Goal: Information Seeking & Learning: Learn about a topic

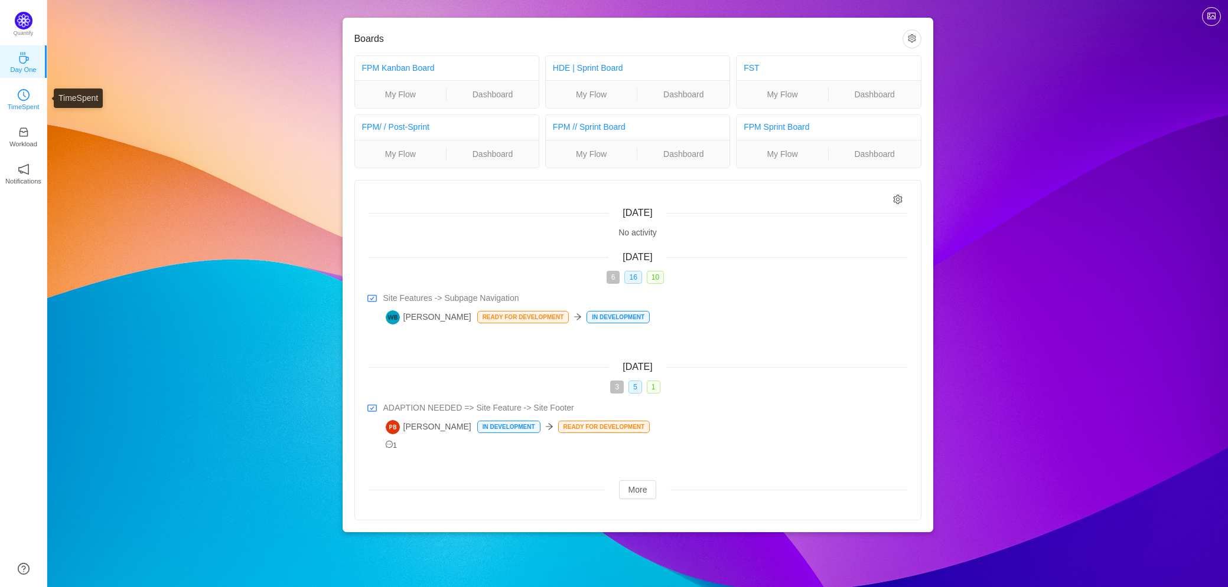
click at [30, 93] on link "TimeSpent" at bounding box center [24, 99] width 12 height 12
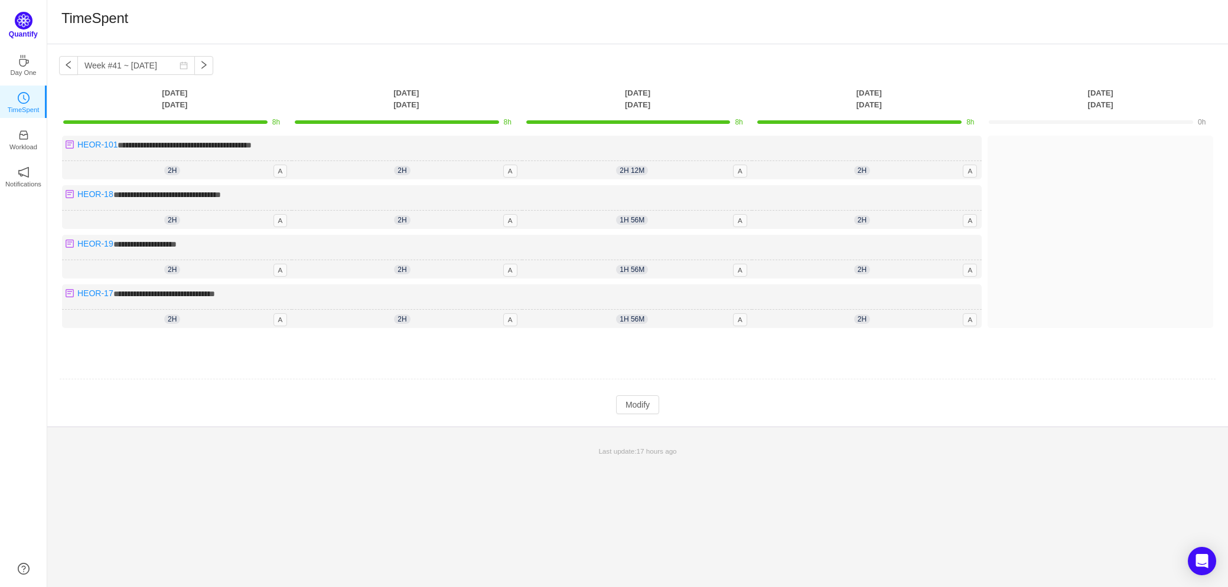
click at [22, 22] on img at bounding box center [24, 21] width 18 height 18
click at [26, 60] on icon "icon: coffee" at bounding box center [23, 58] width 9 height 12
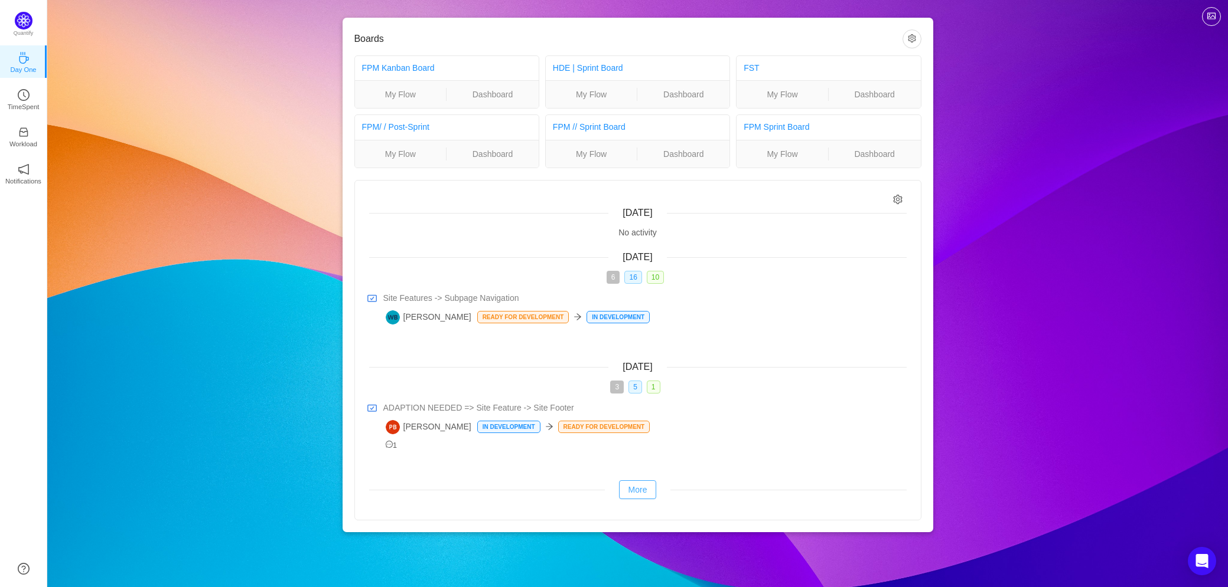
click at [642, 492] on button "More" at bounding box center [638, 490] width 38 height 19
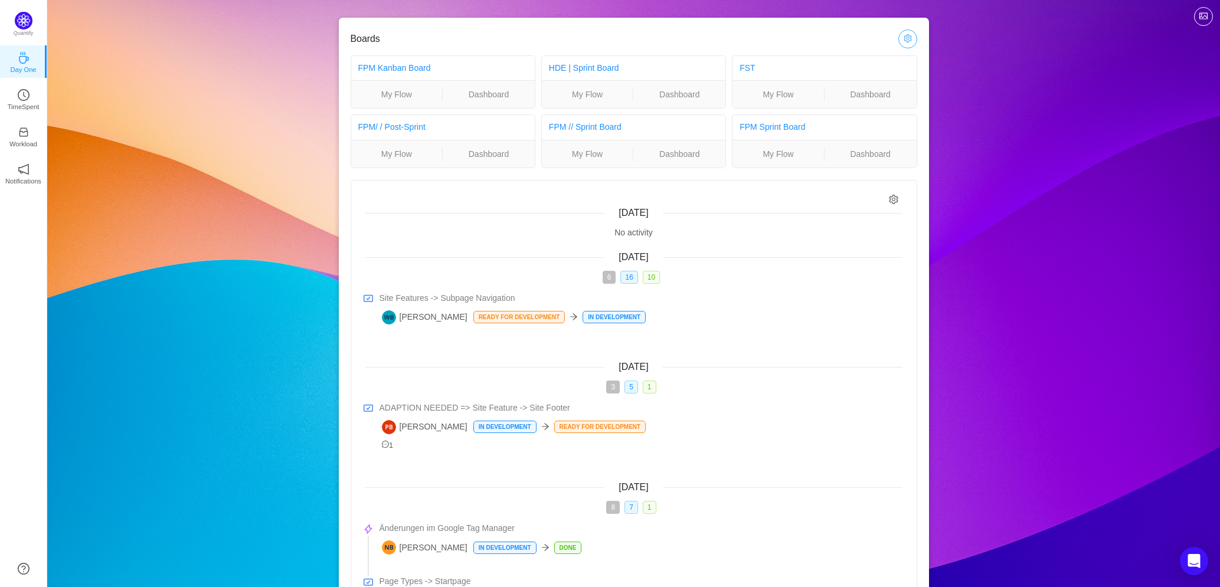
click at [916, 37] on button "button" at bounding box center [908, 39] width 19 height 19
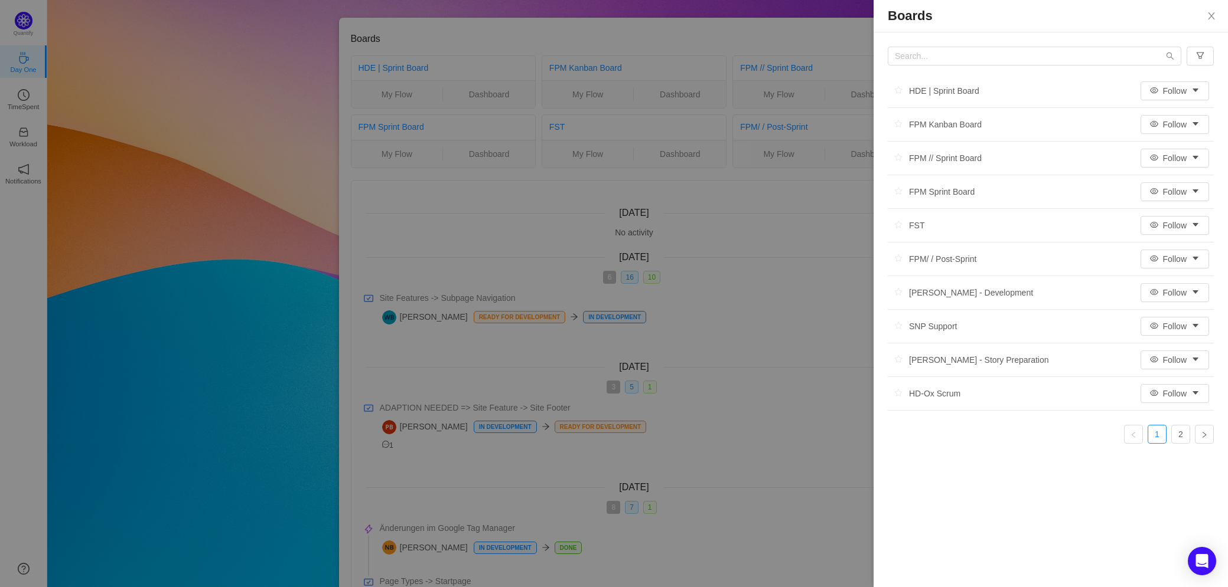
click at [129, 135] on div at bounding box center [614, 293] width 1228 height 587
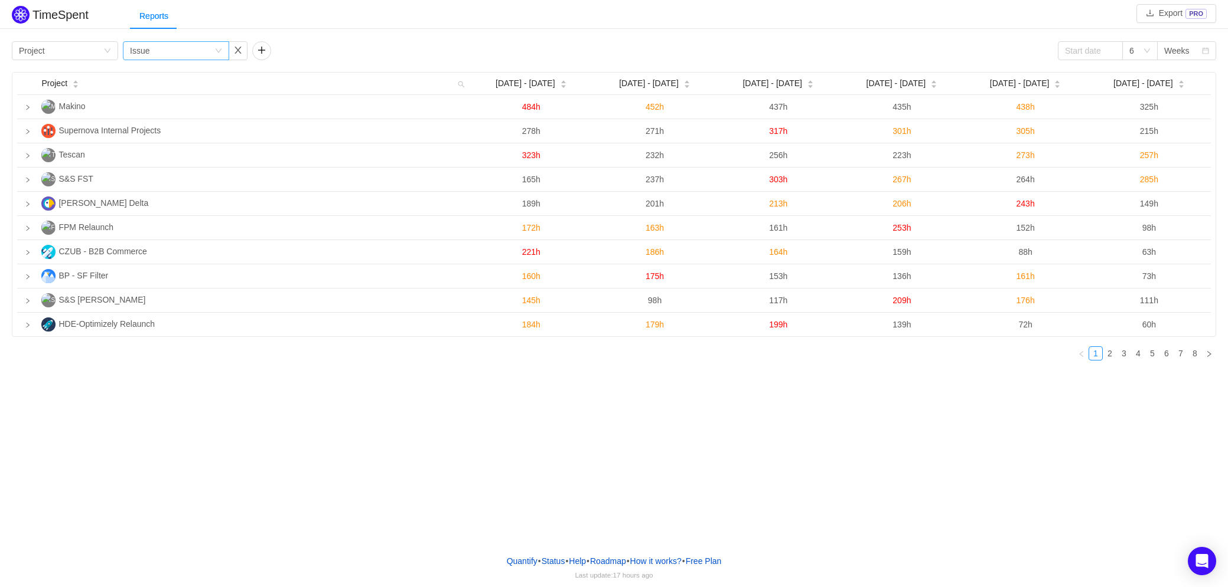
click at [143, 47] on div "Issue" at bounding box center [139, 51] width 19 height 18
click at [155, 151] on li "Person" at bounding box center [176, 149] width 106 height 19
click at [71, 54] on div "Group by Project" at bounding box center [61, 51] width 84 height 18
click at [52, 147] on li "Person" at bounding box center [65, 149] width 106 height 19
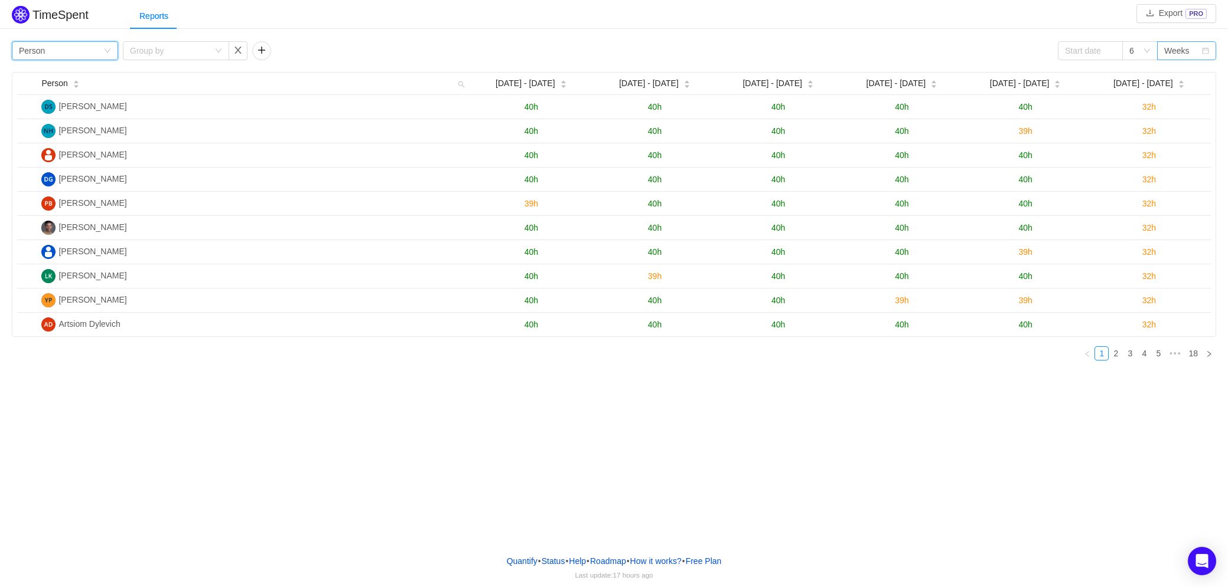
click at [1171, 47] on div "Weeks" at bounding box center [1176, 51] width 25 height 18
click at [1184, 91] on li "Months" at bounding box center [1186, 92] width 59 height 19
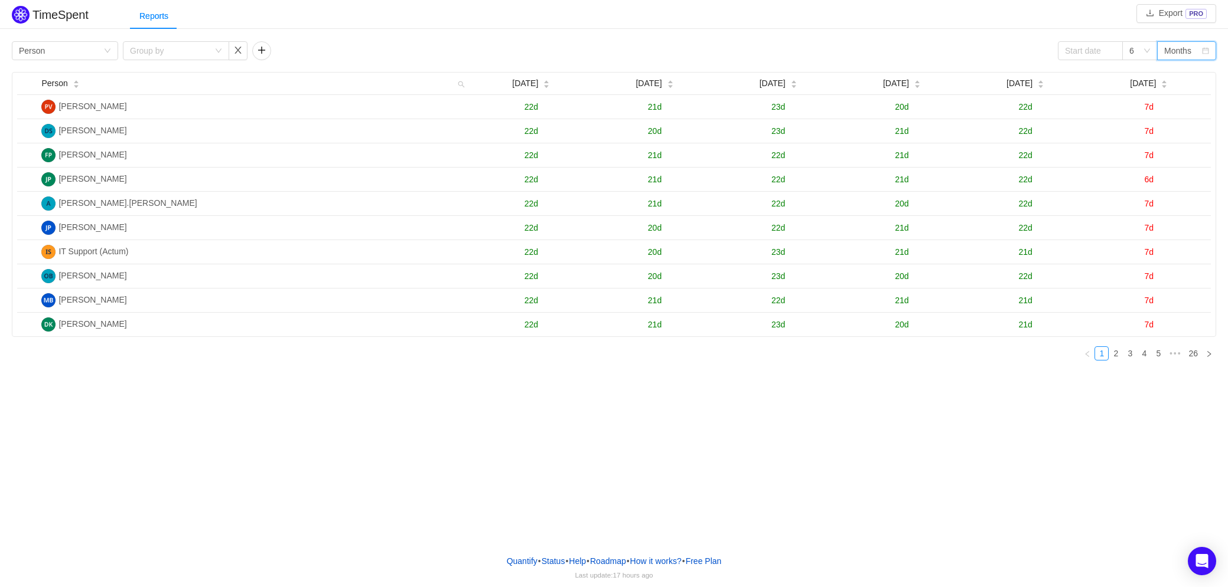
click at [1176, 49] on div "Months" at bounding box center [1177, 51] width 27 height 18
click at [1185, 76] on li "Weeks" at bounding box center [1186, 73] width 59 height 19
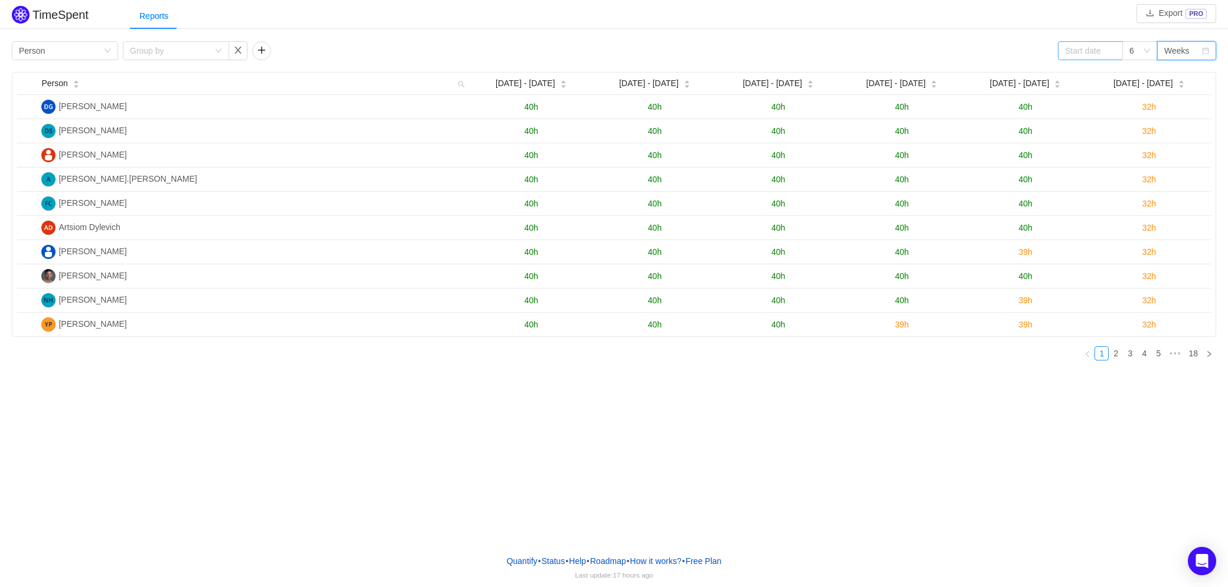
click at [1110, 52] on span at bounding box center [1111, 51] width 8 height 8
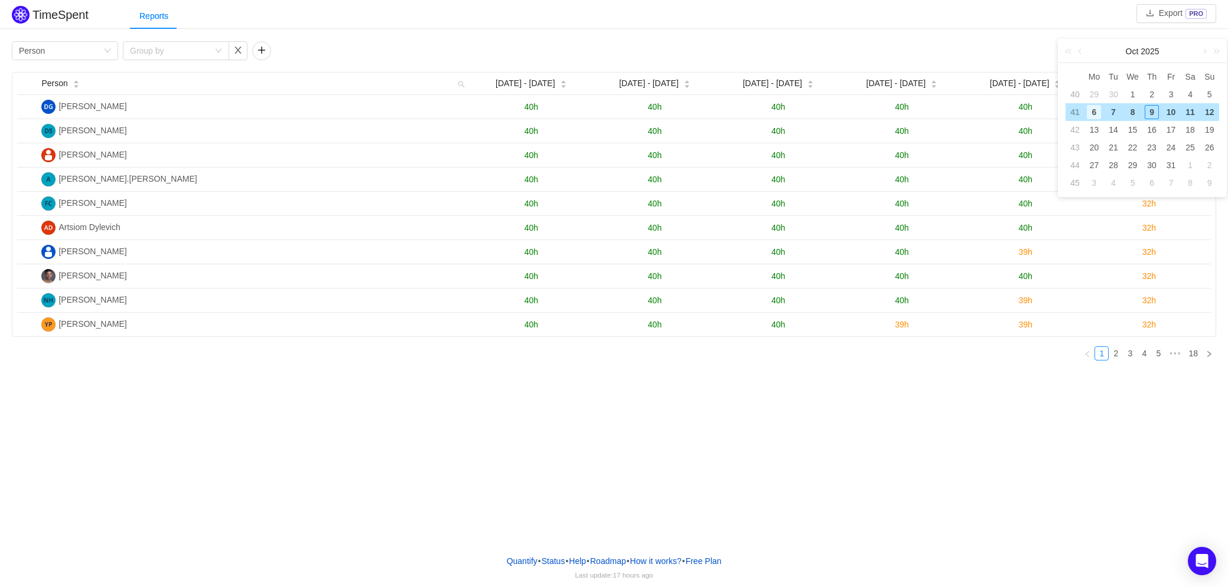
click at [1095, 112] on div "6" at bounding box center [1093, 112] width 14 height 14
type input "2025-10-06"
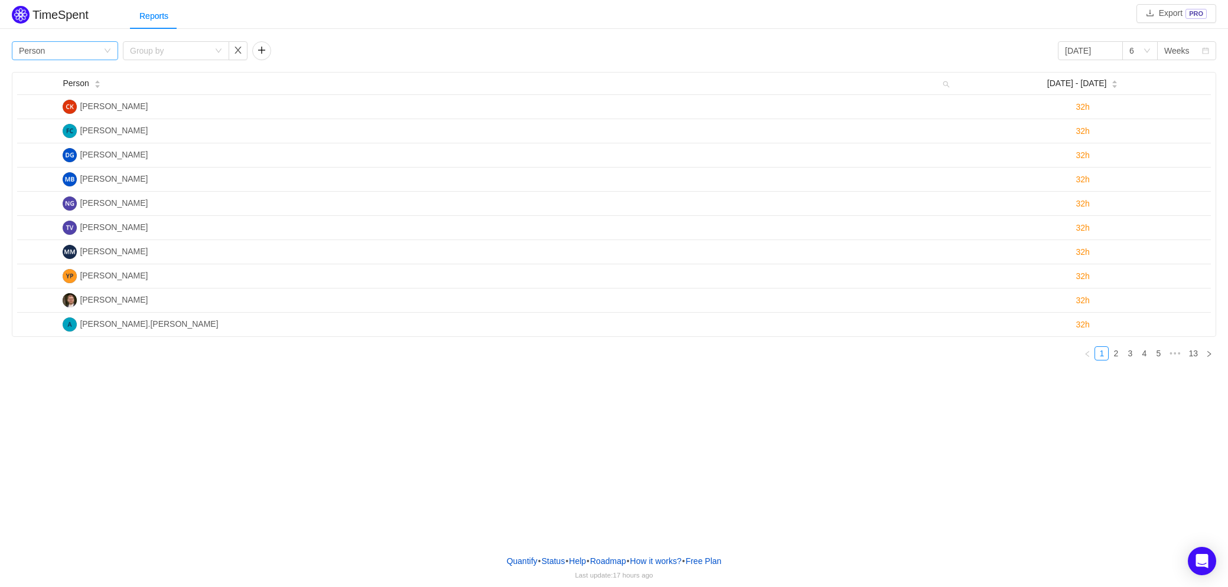
click at [62, 50] on div "Group by Person" at bounding box center [61, 51] width 84 height 18
click at [197, 53] on div "Group by" at bounding box center [169, 51] width 79 height 12
click at [196, 53] on div "Group by" at bounding box center [169, 51] width 79 height 12
click at [266, 54] on button "button" at bounding box center [261, 50] width 19 height 19
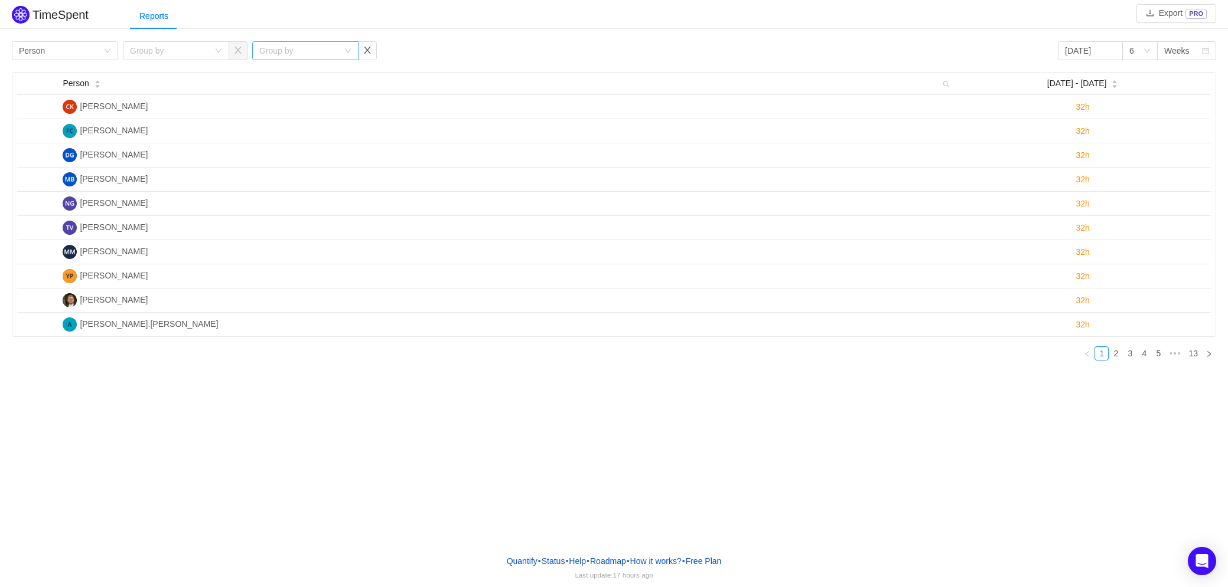
click at [283, 56] on div "Group by" at bounding box center [298, 51] width 79 height 12
click at [366, 52] on button "button" at bounding box center [367, 50] width 19 height 19
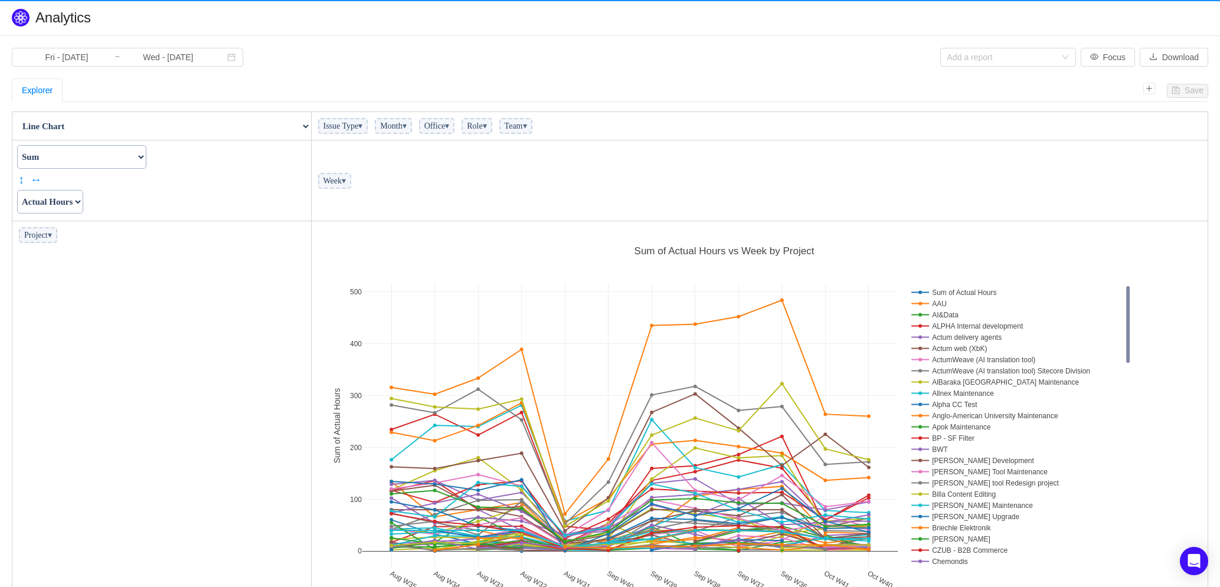
scroll to position [390, 890]
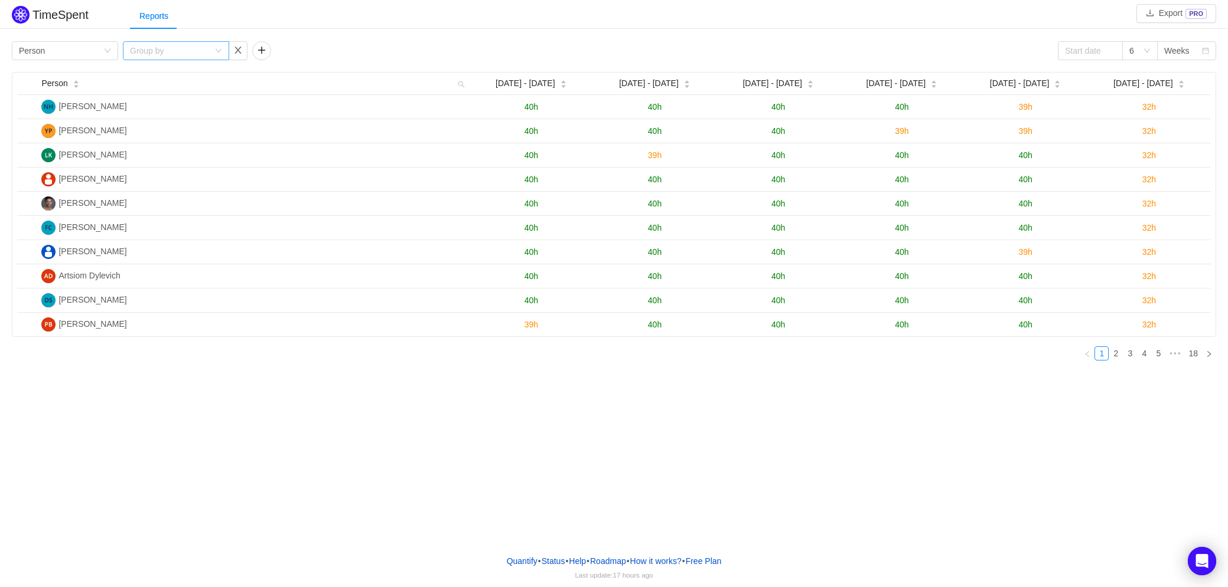
click at [159, 51] on div "Group by" at bounding box center [169, 51] width 79 height 12
click at [88, 49] on div "Group by Person" at bounding box center [61, 51] width 84 height 18
click at [63, 92] on li "Team" at bounding box center [65, 92] width 106 height 19
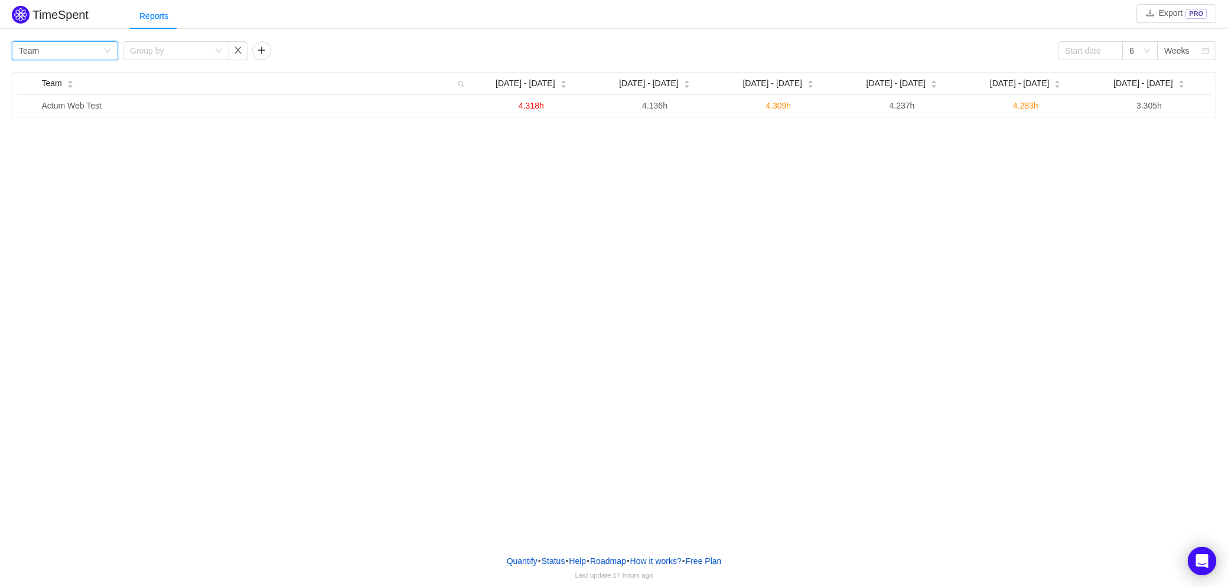
click at [68, 50] on div "Group by Team" at bounding box center [61, 51] width 84 height 18
click at [47, 76] on li "Project" at bounding box center [65, 73] width 106 height 19
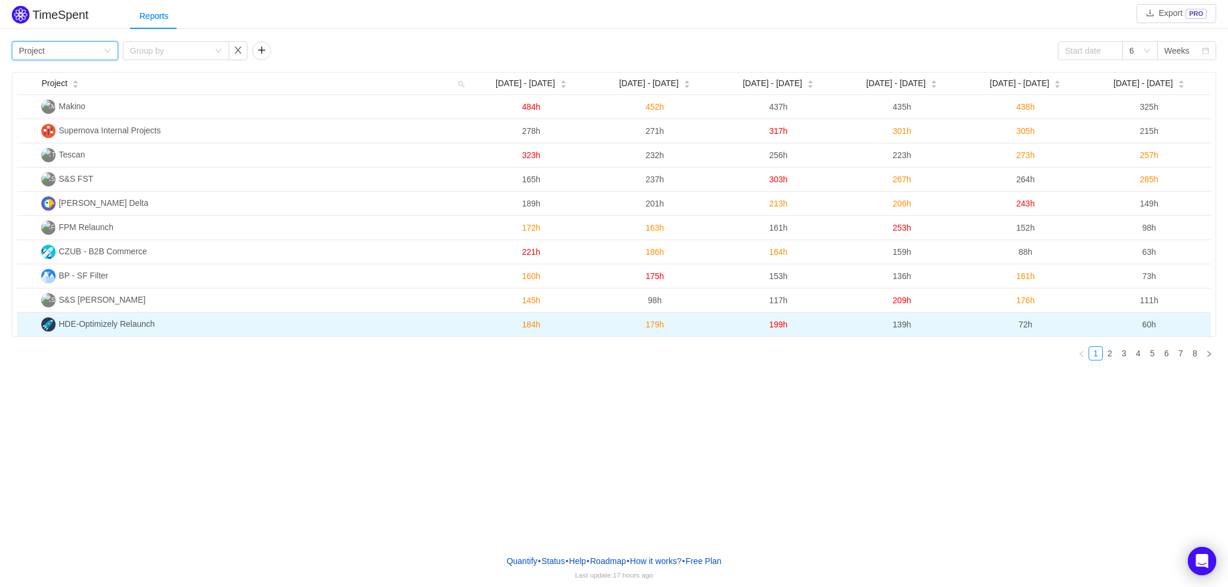
click at [100, 326] on span "HDE-Optimizely Relaunch" at bounding box center [106, 323] width 96 height 9
click at [80, 323] on span "HDE-Optimizely Relaunch" at bounding box center [106, 323] width 96 height 9
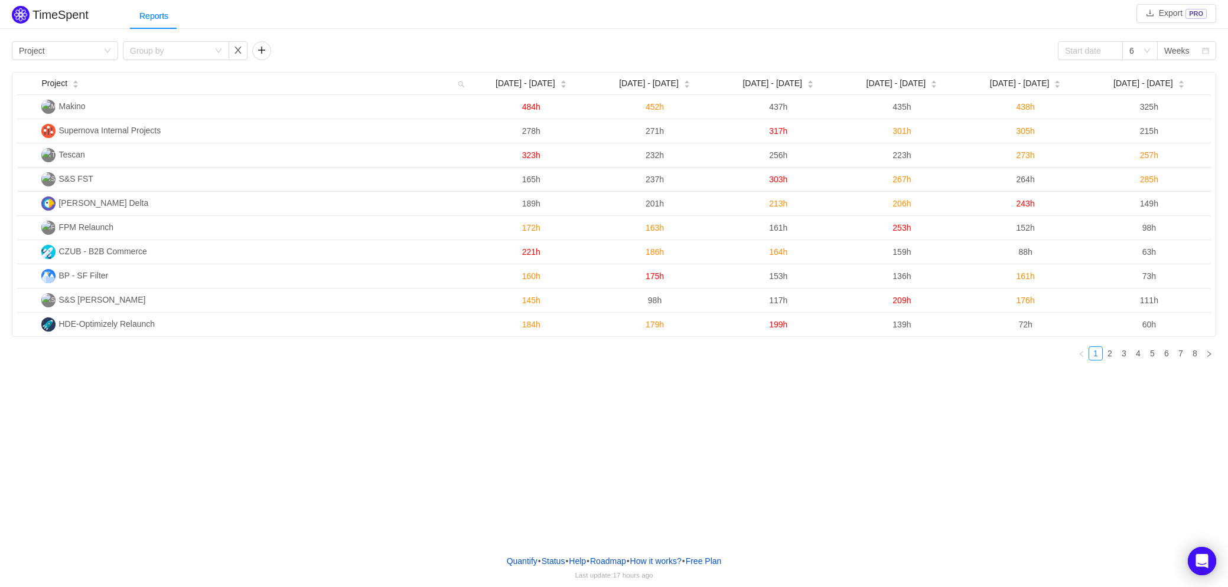
click at [190, 38] on div "Group by Project Group by 6 Weeks Project Sep 1 - 7 Sep 8 - 14 Sep 15 - 21 Sep …" at bounding box center [614, 204] width 1228 height 332
click at [188, 45] on div "Group by" at bounding box center [169, 51] width 79 height 12
click at [174, 143] on li "Person" at bounding box center [176, 149] width 106 height 19
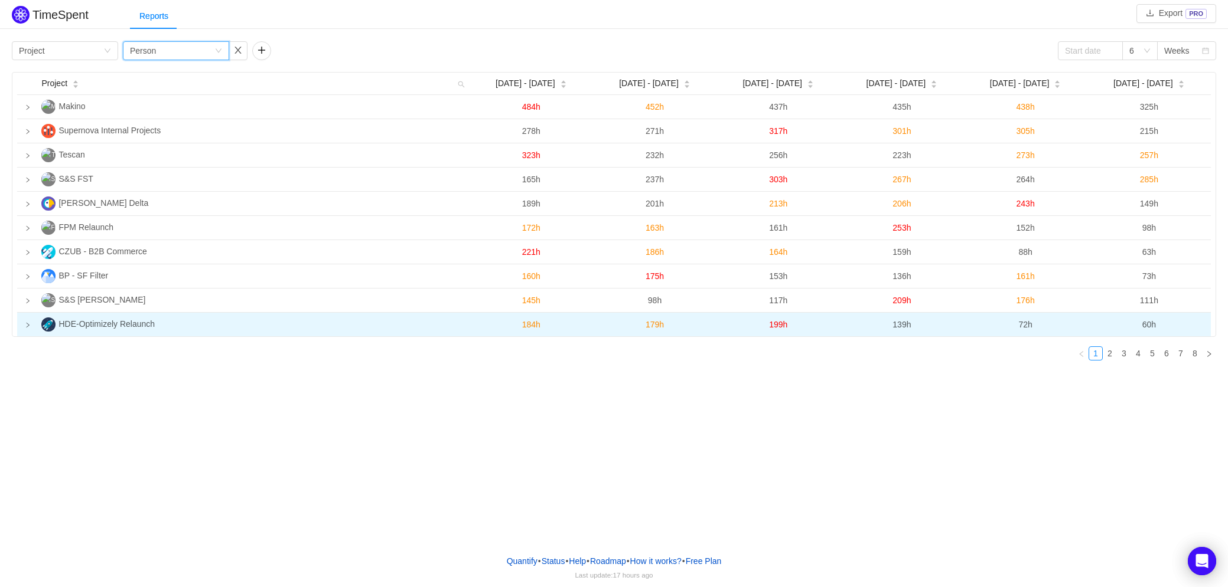
click at [28, 324] on icon "icon: right" at bounding box center [28, 325] width 6 height 6
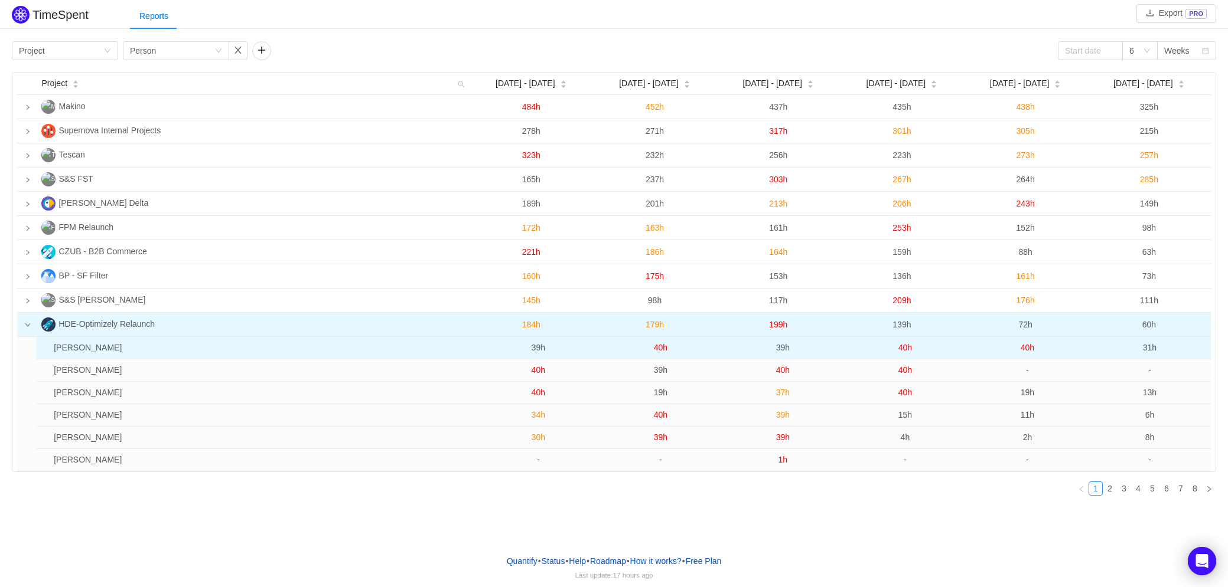
click at [662, 350] on span "40h" at bounding box center [661, 347] width 14 height 9
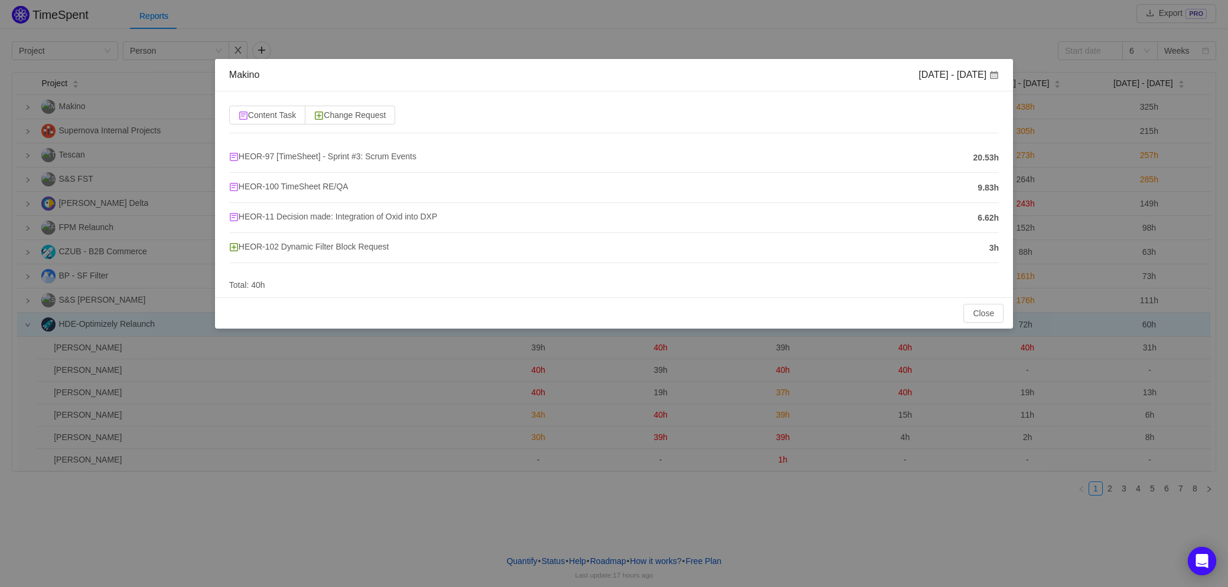
click at [330, 572] on div "Makino Sep 8 - 14 Content Task Change Request HEOR-97 [TimeSheet] - Sprint #3: …" at bounding box center [614, 293] width 1228 height 587
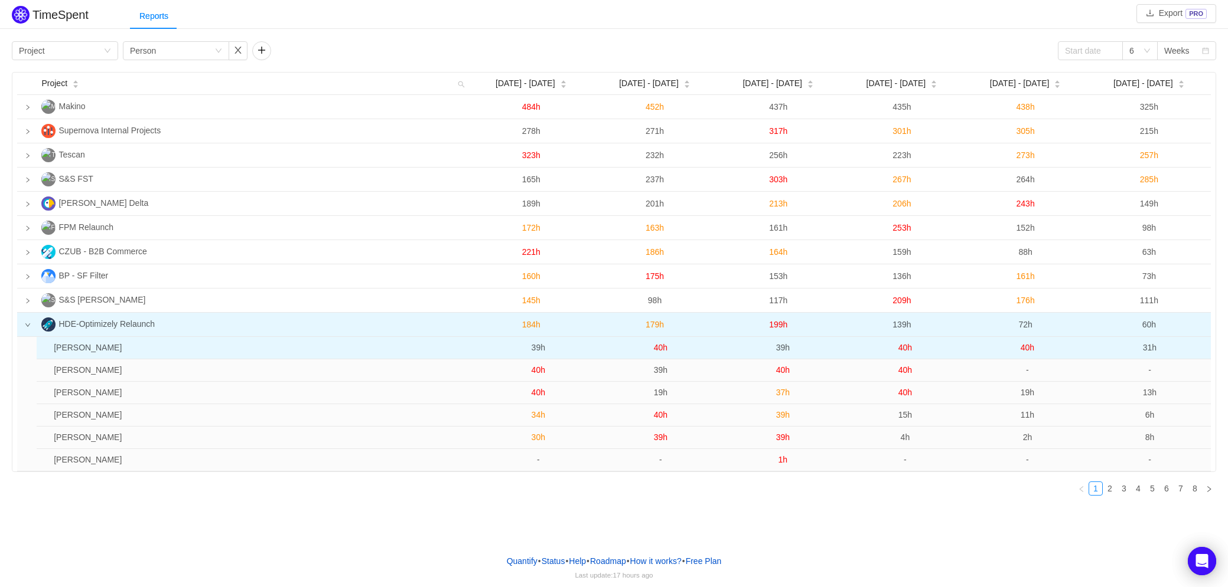
click at [517, 350] on td "39h" at bounding box center [538, 348] width 122 height 22
click at [92, 347] on td "Felix Ehrmann" at bounding box center [263, 348] width 428 height 22
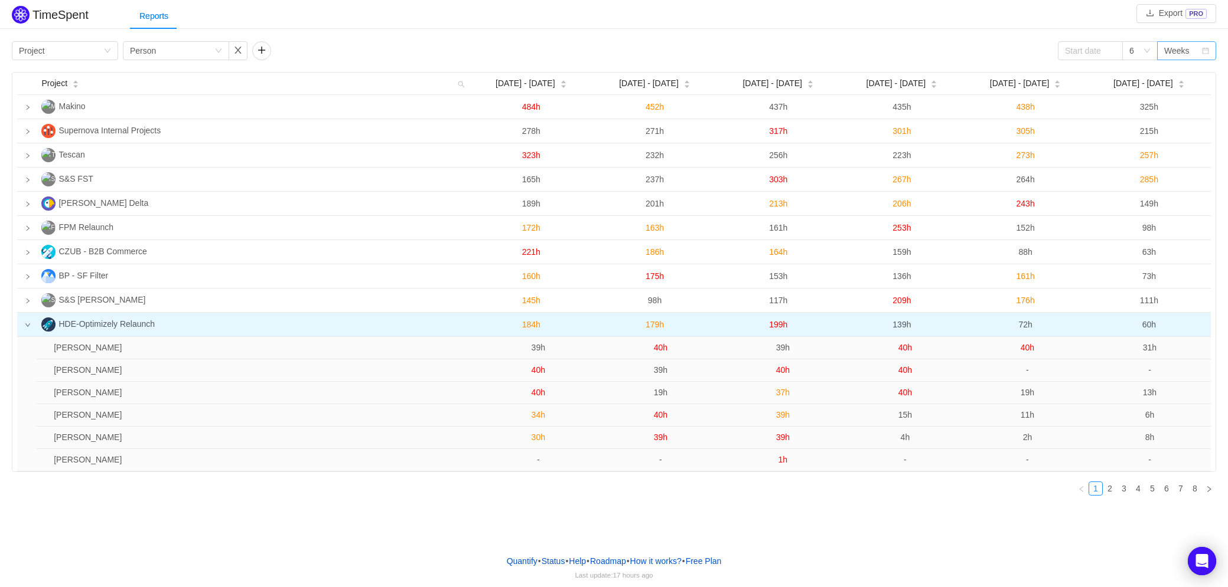
click at [1200, 47] on div "Weeks" at bounding box center [1182, 51] width 37 height 18
click at [1147, 50] on icon "icon: down" at bounding box center [1146, 50] width 7 height 7
click at [1137, 194] on li "12" at bounding box center [1139, 187] width 35 height 19
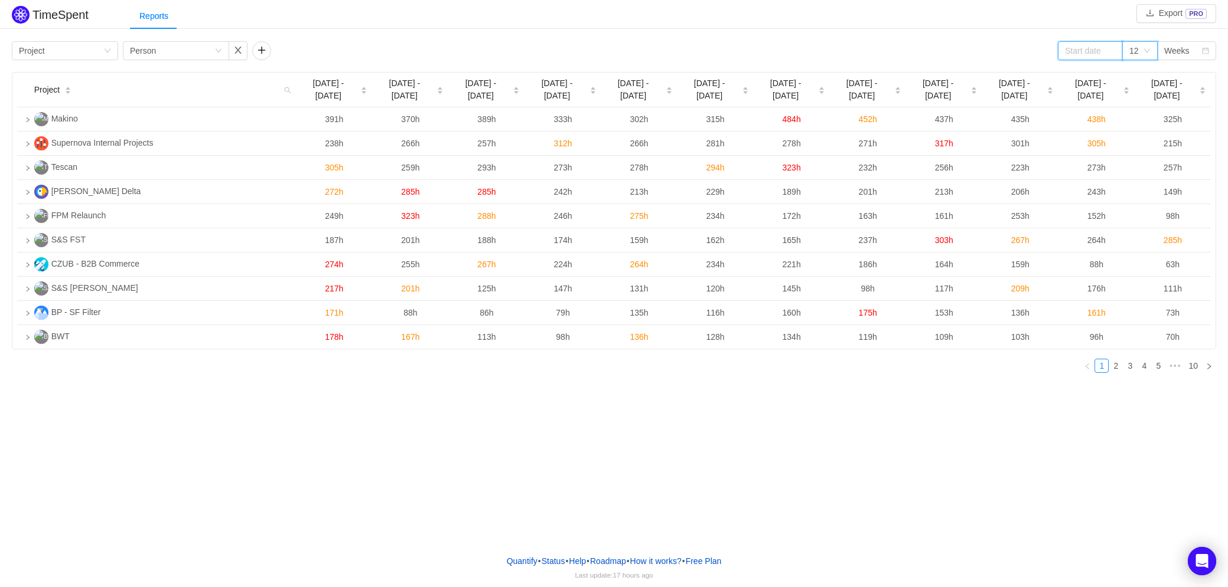
click at [1086, 56] on input at bounding box center [1089, 50] width 65 height 19
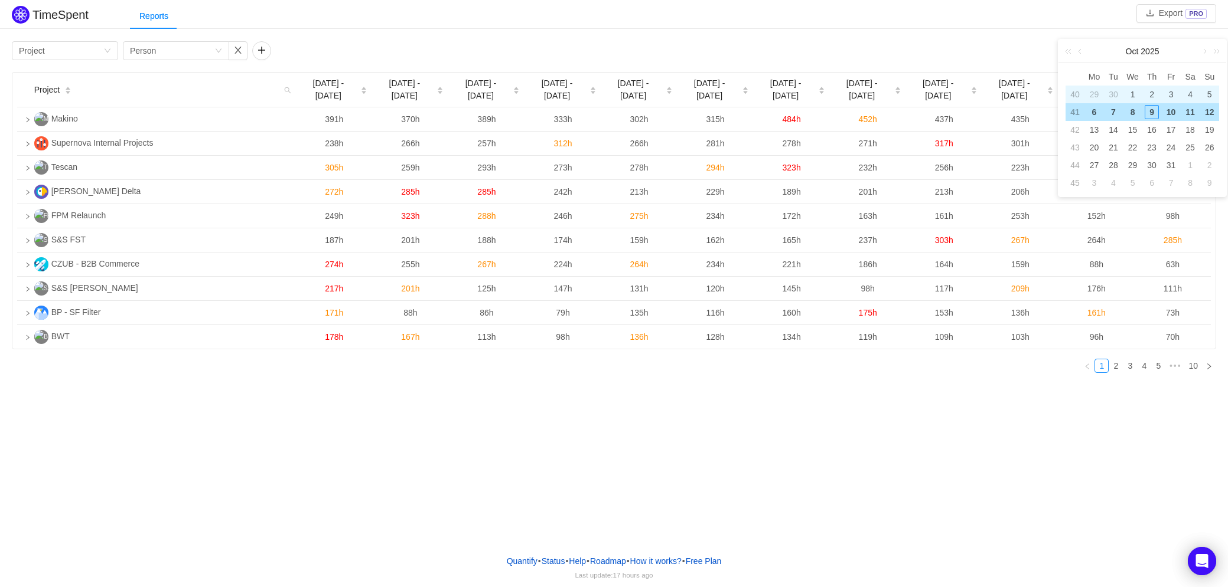
click at [1134, 94] on div "1" at bounding box center [1132, 94] width 14 height 14
type input "2025-10-01"
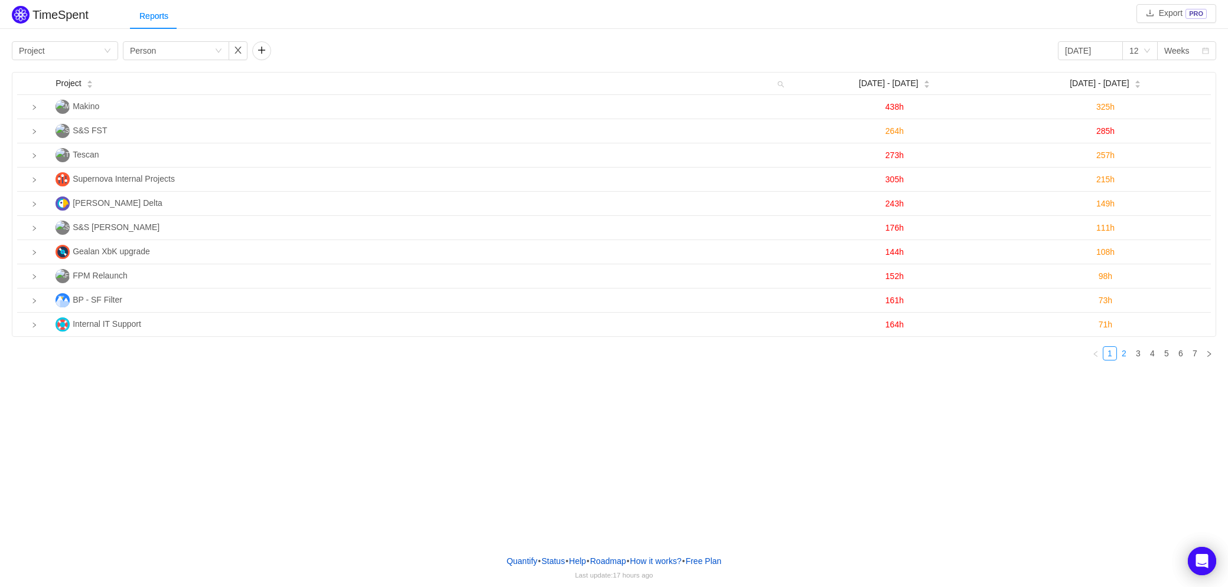
click at [1124, 357] on link "2" at bounding box center [1123, 353] width 13 height 13
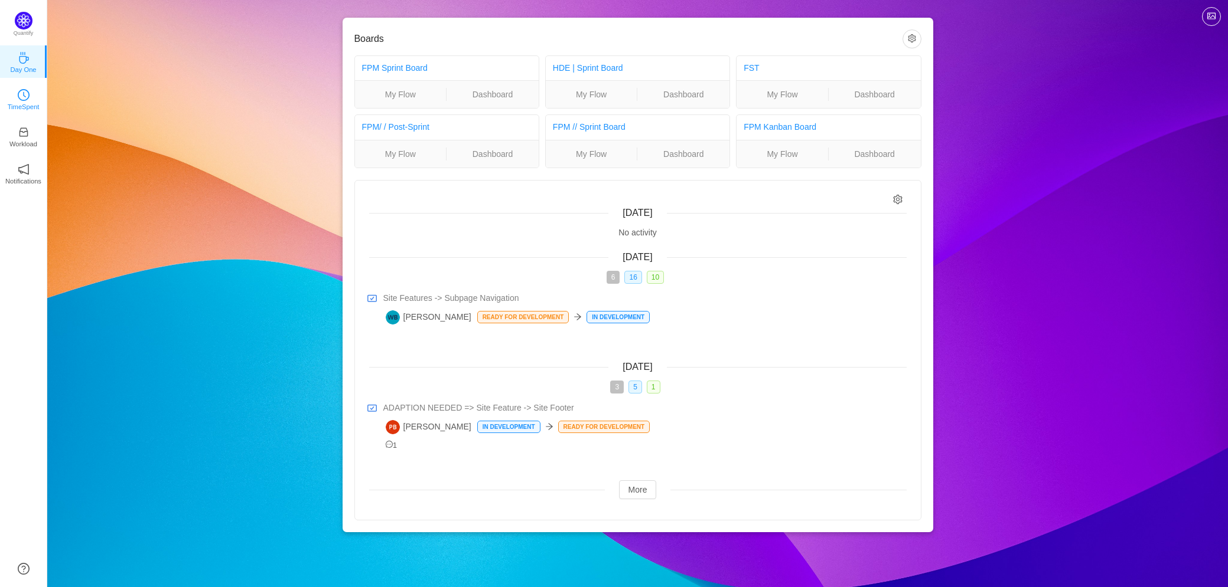
click at [27, 92] on icon "icon: clock-circle" at bounding box center [24, 95] width 12 height 12
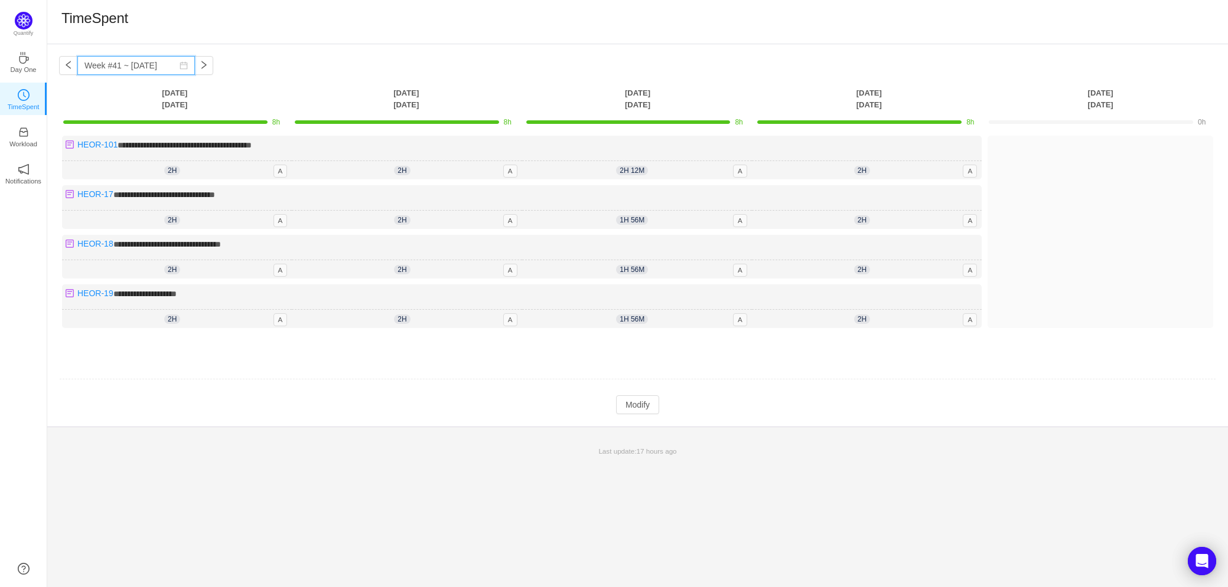
click at [155, 65] on input "Week #41 ~ Oct 09" at bounding box center [135, 65] width 117 height 19
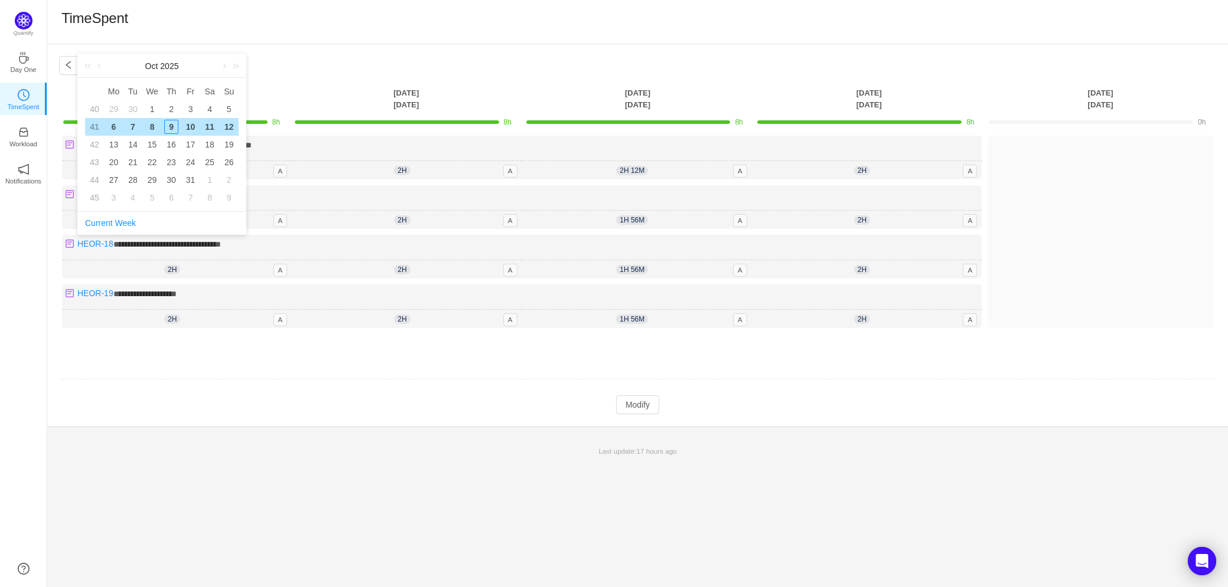
click at [114, 126] on div "6" at bounding box center [113, 127] width 14 height 14
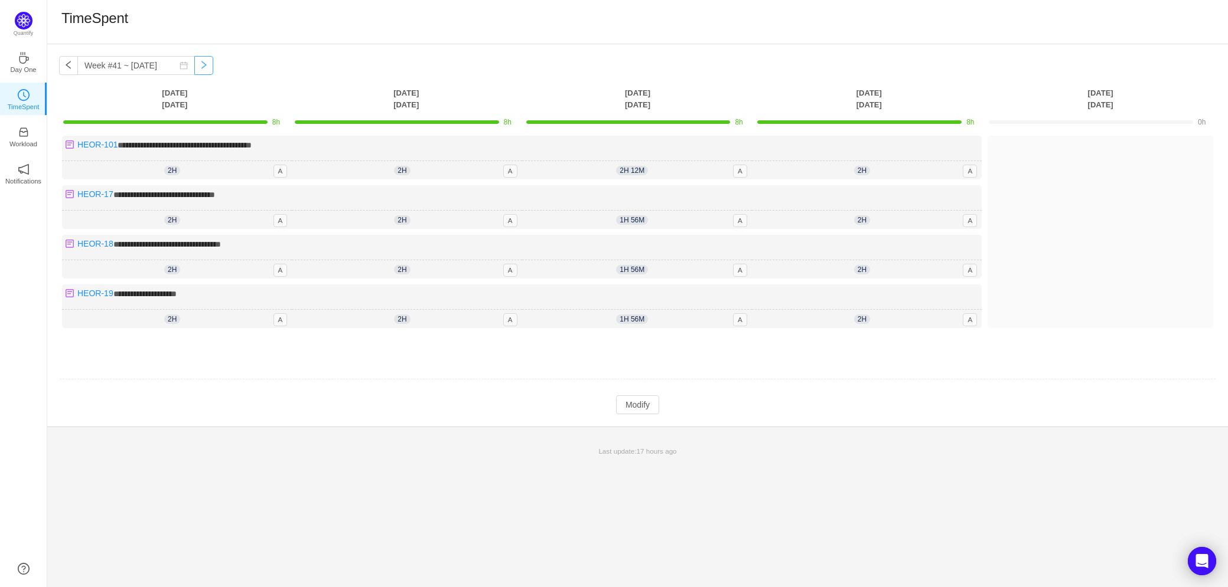
click at [199, 65] on button "button" at bounding box center [203, 65] width 19 height 19
click at [60, 66] on button "button" at bounding box center [68, 65] width 19 height 19
click at [194, 61] on button "button" at bounding box center [203, 65] width 19 height 19
type input "Week #41 ~ Oct 06"
click at [622, 399] on button "Modify" at bounding box center [637, 405] width 43 height 19
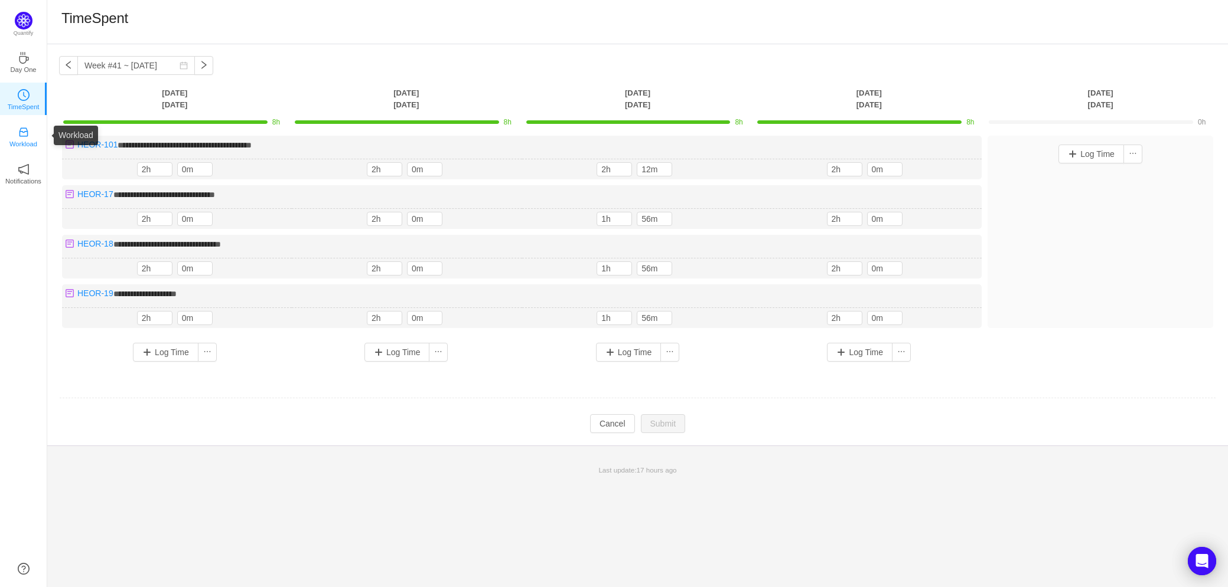
click at [28, 133] on icon "icon: inbox" at bounding box center [24, 132] width 12 height 12
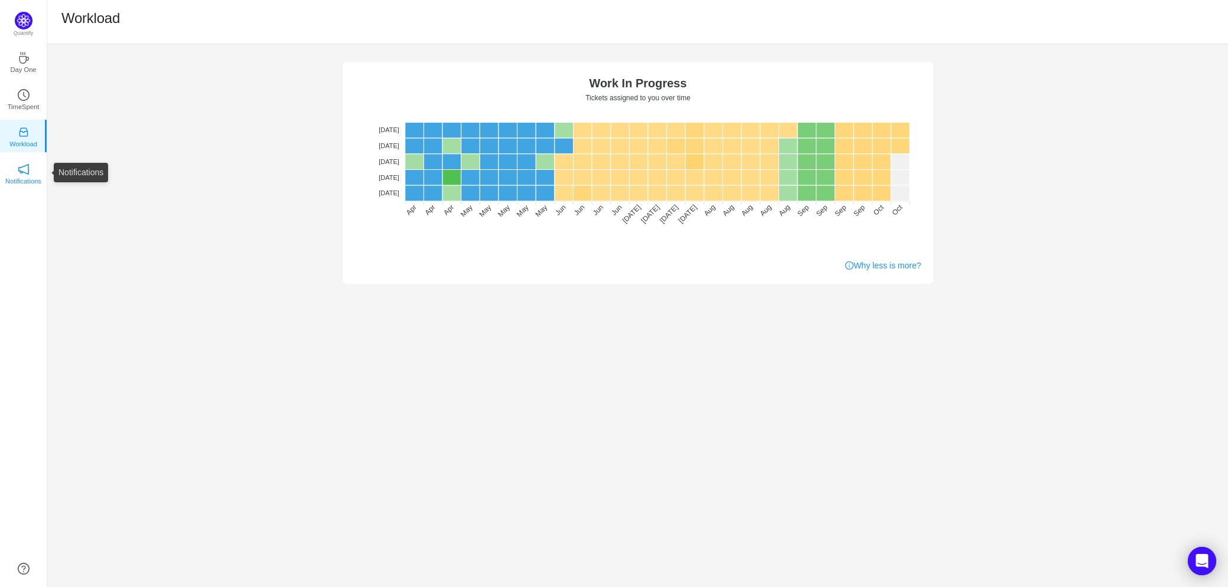
click at [30, 170] on link "Notifications" at bounding box center [24, 173] width 12 height 12
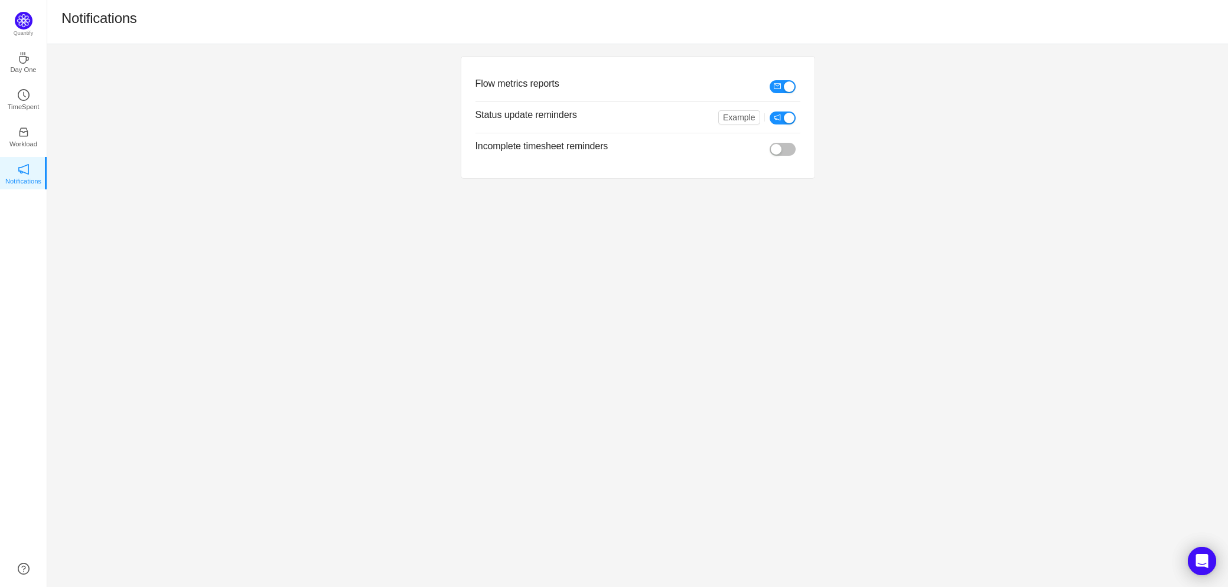
click at [794, 87] on button "button" at bounding box center [782, 86] width 26 height 13
click at [787, 116] on button "button" at bounding box center [782, 118] width 26 height 13
click at [318, 199] on div "Flow metrics reports Status update reminders Example Incomplete timesheet remin…" at bounding box center [637, 315] width 1180 height 543
click at [23, 142] on p "Workload" at bounding box center [23, 144] width 28 height 11
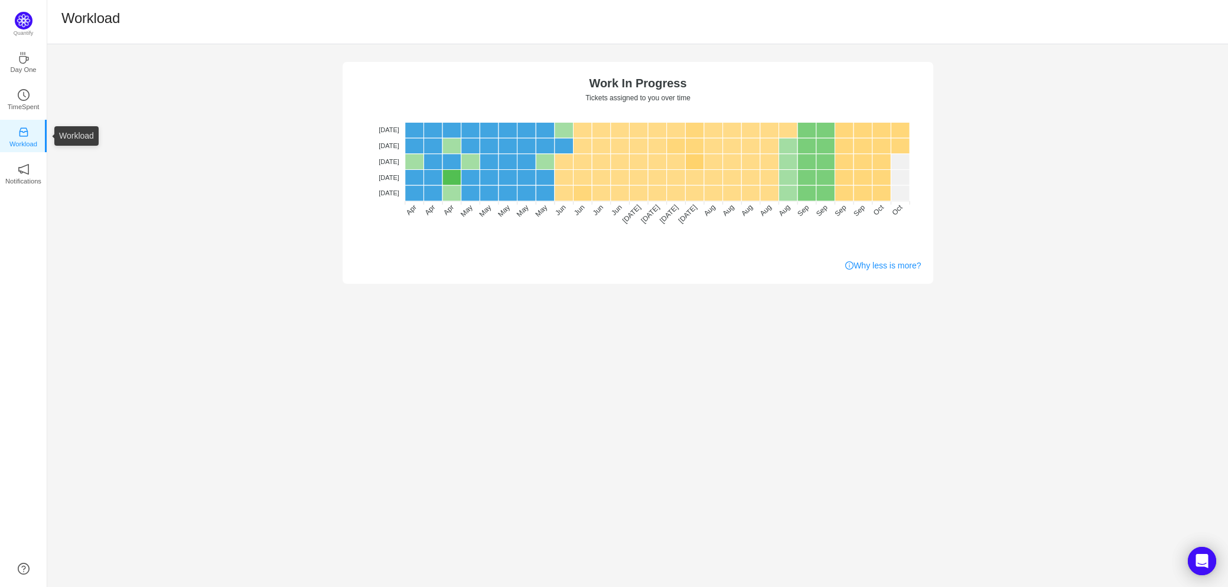
click at [24, 116] on ul "Day One TimeSpent Workload Notifications About" at bounding box center [23, 125] width 47 height 165
click at [22, 99] on icon "icon: clock-circle" at bounding box center [24, 95] width 12 height 12
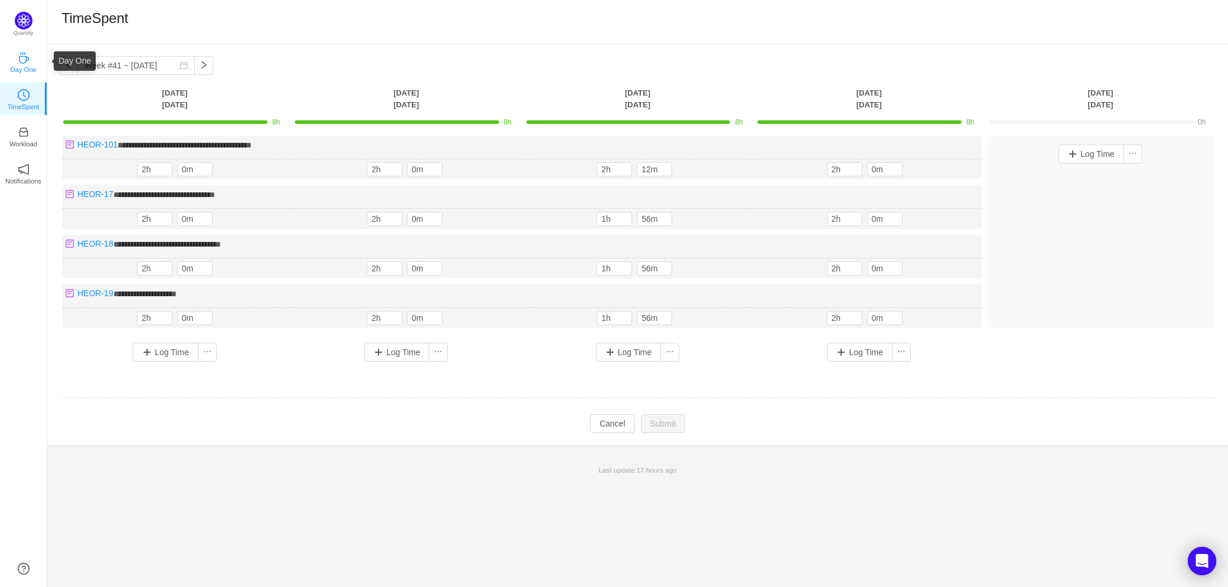
click at [24, 56] on link "Day One" at bounding box center [24, 62] width 12 height 12
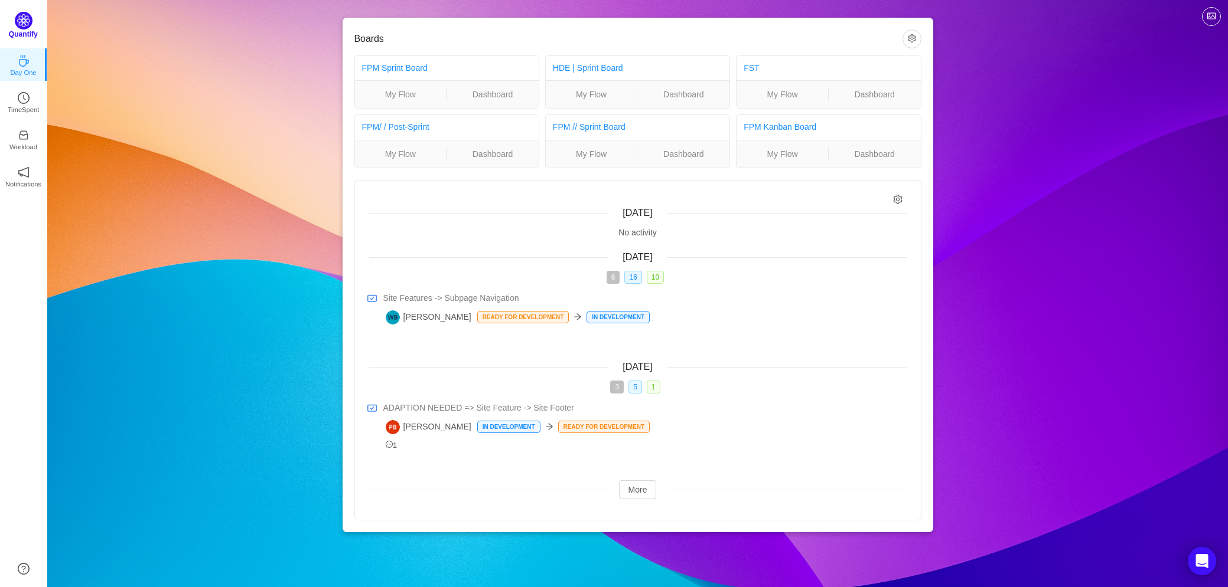
click at [25, 21] on img at bounding box center [24, 21] width 18 height 18
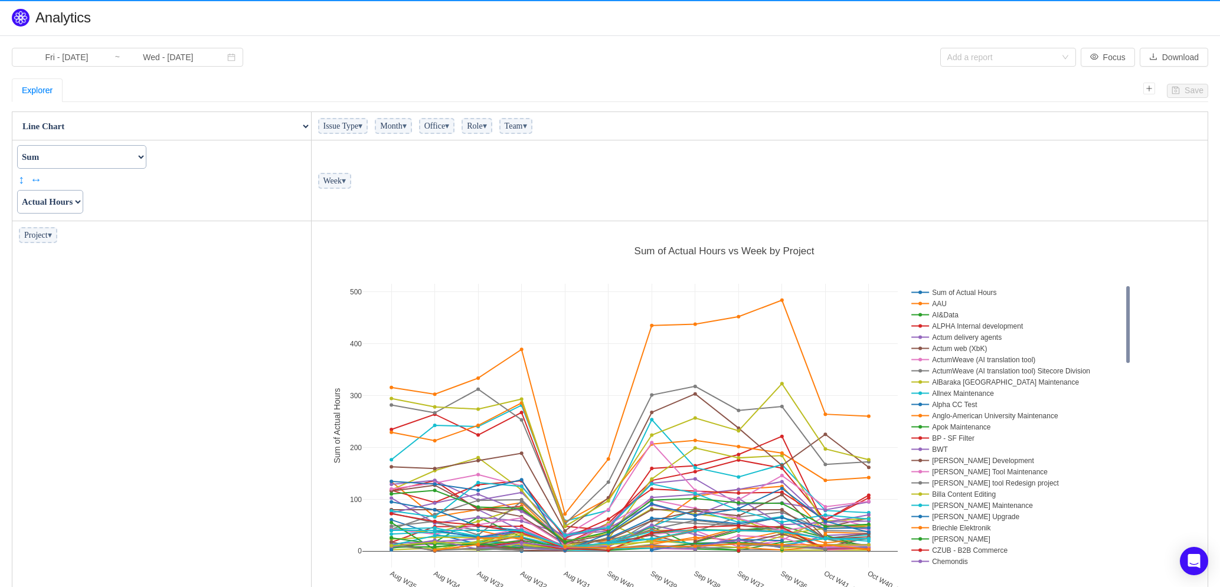
scroll to position [390, 890]
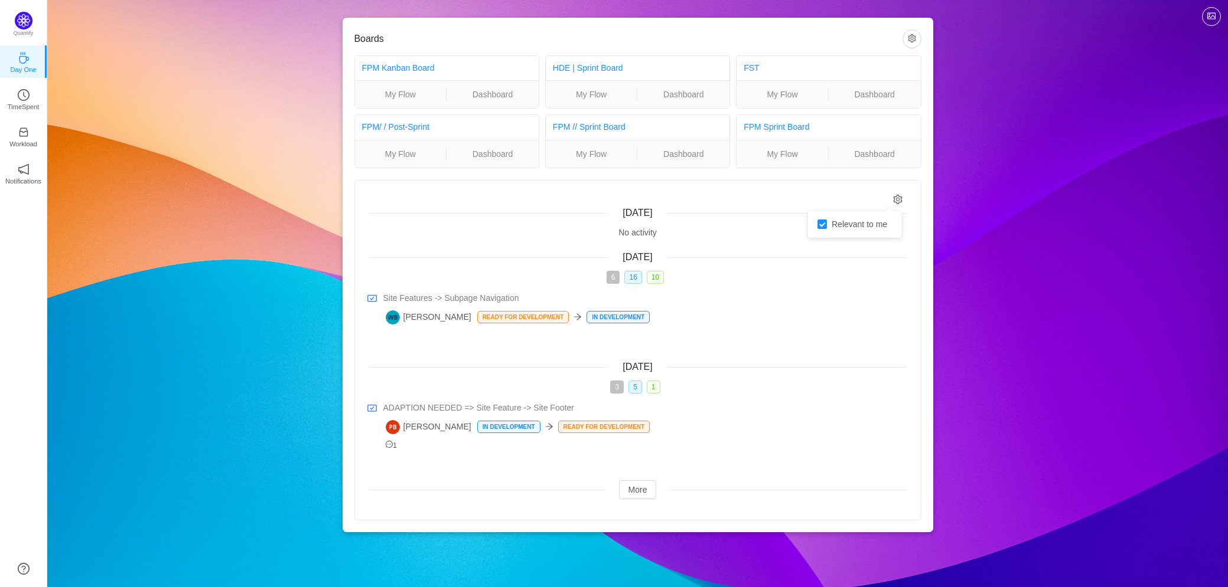
click at [901, 200] on icon "icon: setting" at bounding box center [897, 199] width 9 height 10
click at [592, 96] on link "My Flow" at bounding box center [592, 94] width 92 height 13
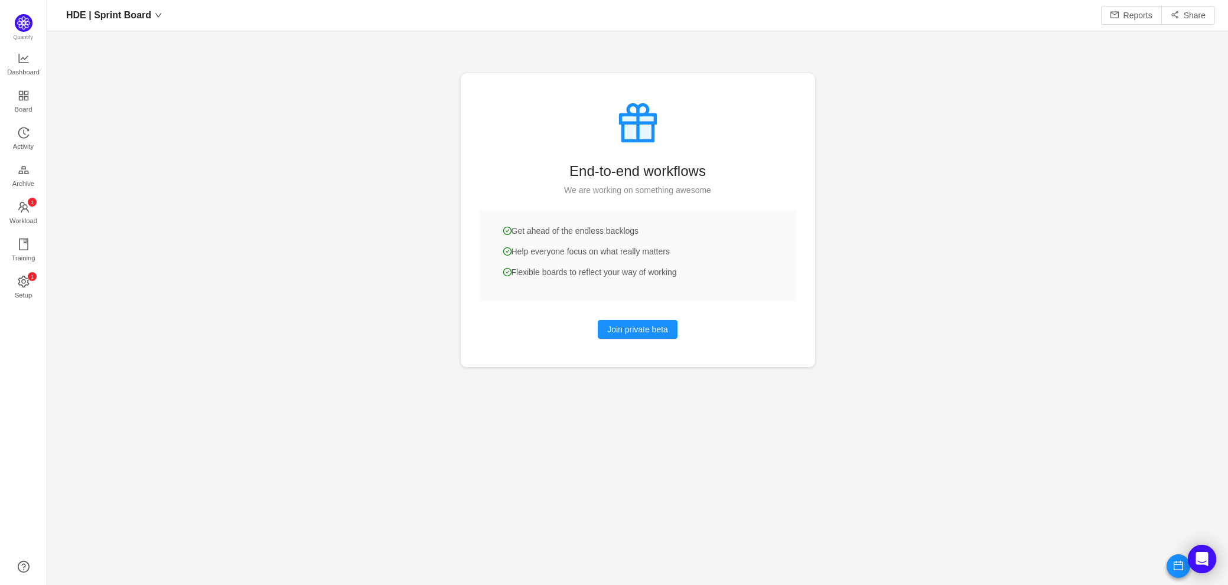
scroll to position [12, 12]
click at [36, 71] on span "Dashboard" at bounding box center [23, 72] width 32 height 24
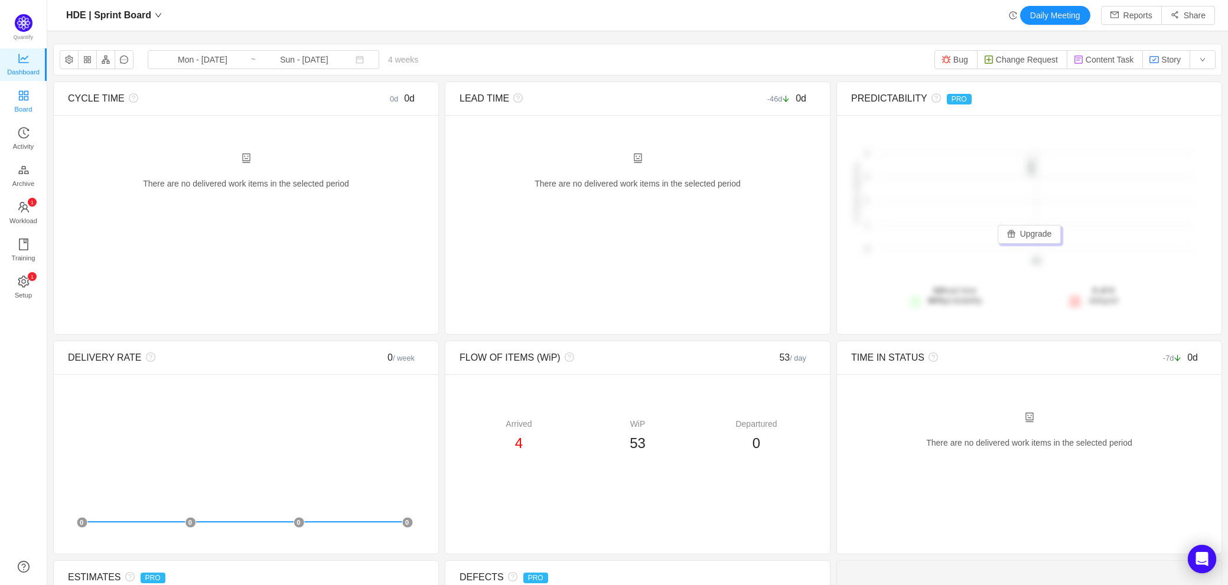
click at [28, 103] on span "Board" at bounding box center [24, 109] width 18 height 24
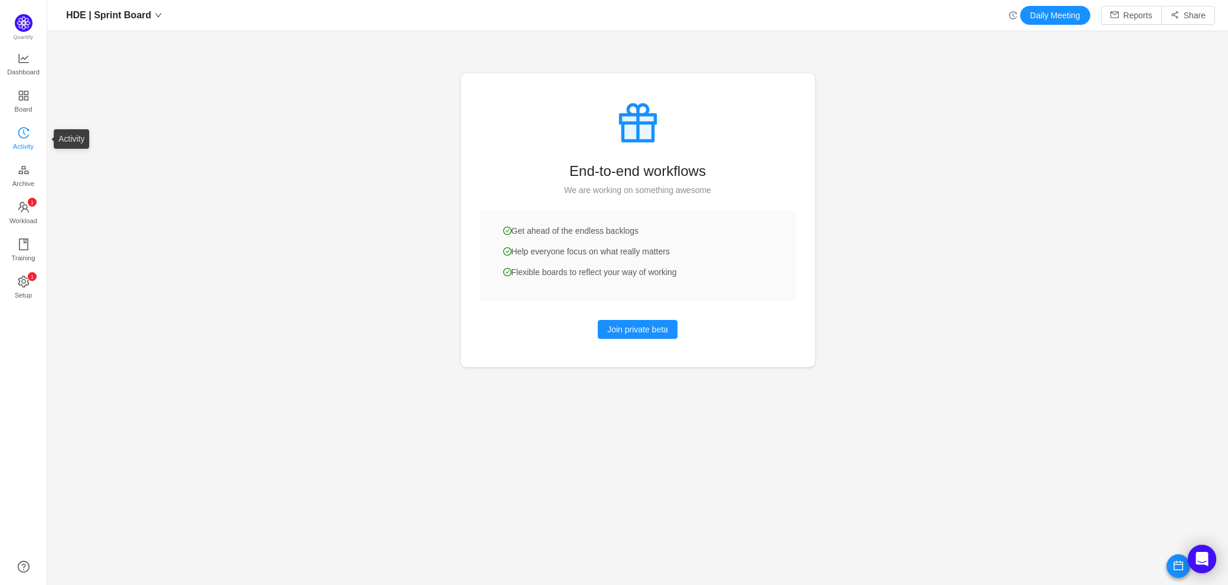
click at [27, 135] on span "Activity" at bounding box center [23, 147] width 21 height 24
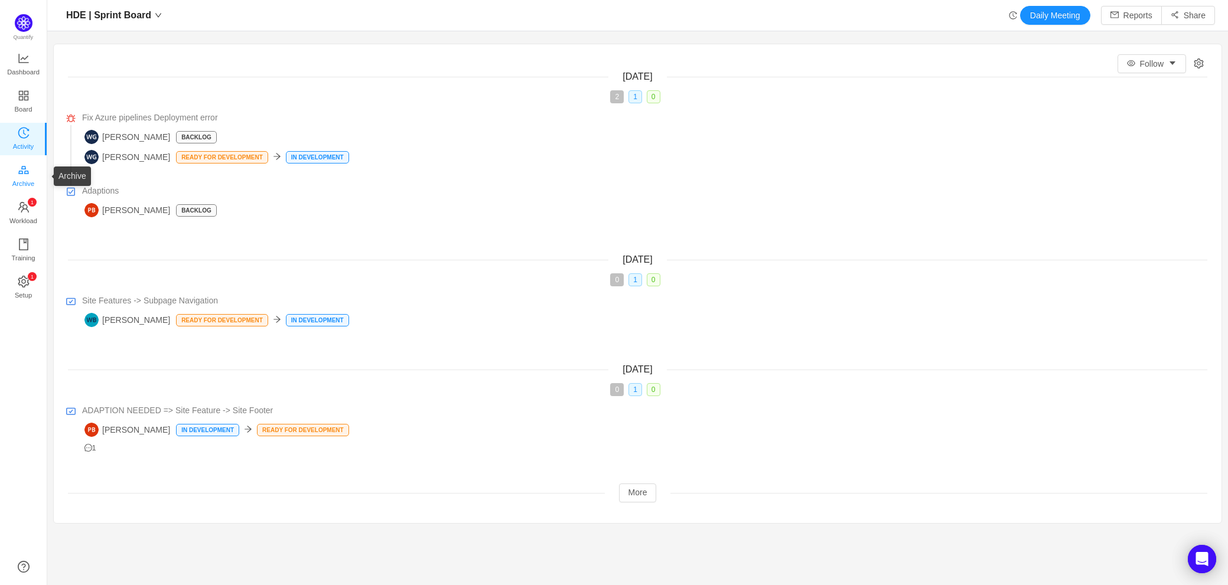
click at [19, 179] on span "Archive" at bounding box center [23, 184] width 22 height 24
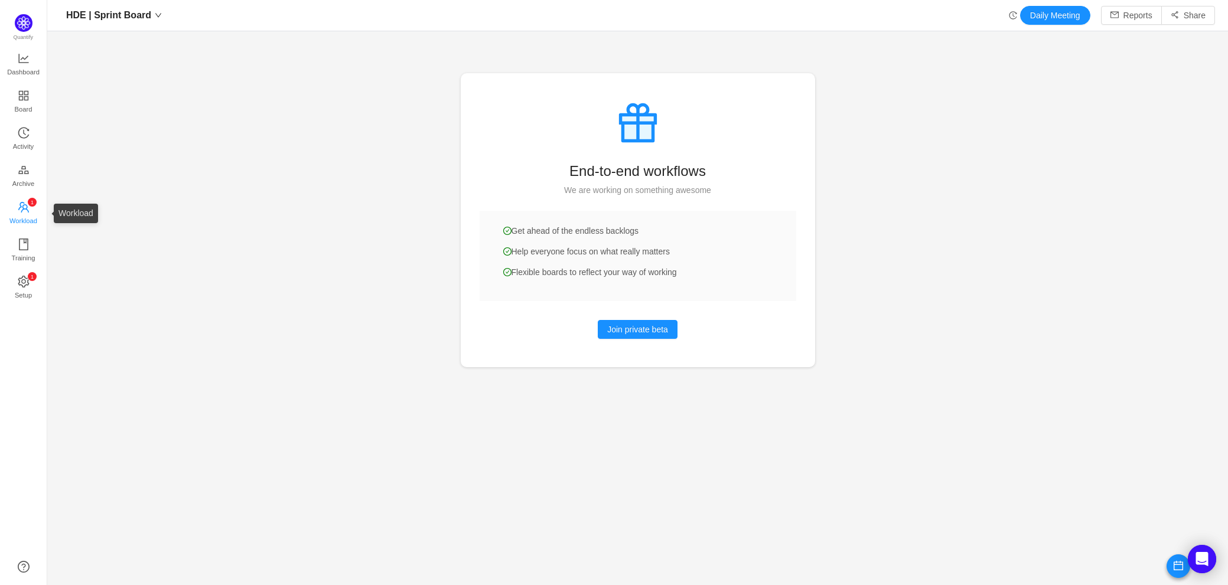
click at [18, 217] on span "Workload" at bounding box center [23, 221] width 28 height 24
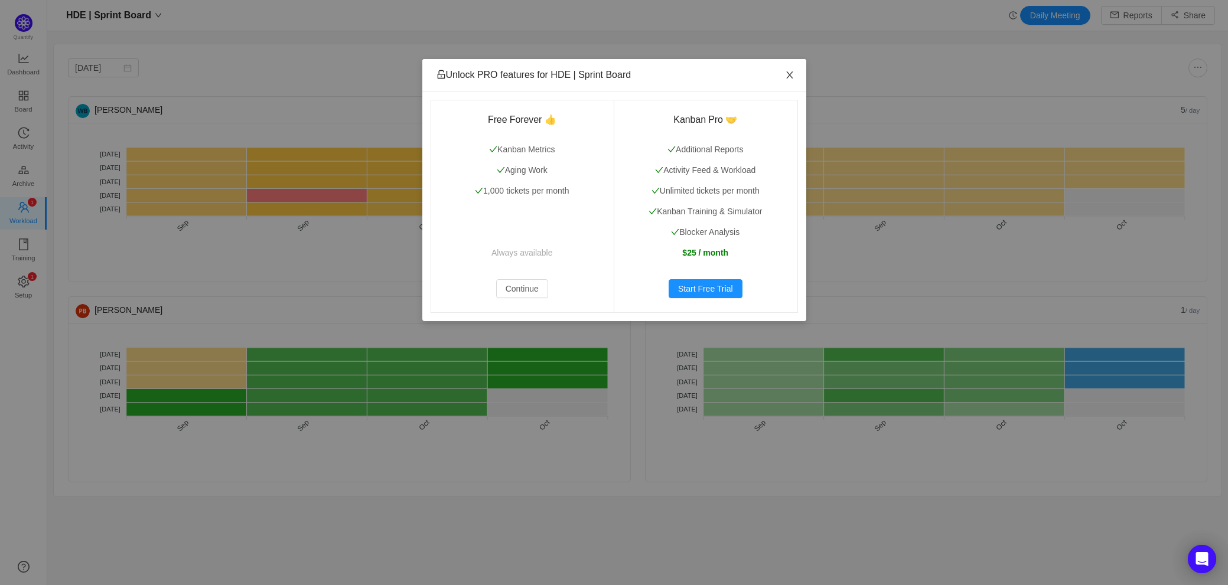
click at [789, 79] on icon "icon: close" at bounding box center [789, 74] width 9 height 9
click at [789, 75] on icon "icon: close" at bounding box center [789, 74] width 9 height 9
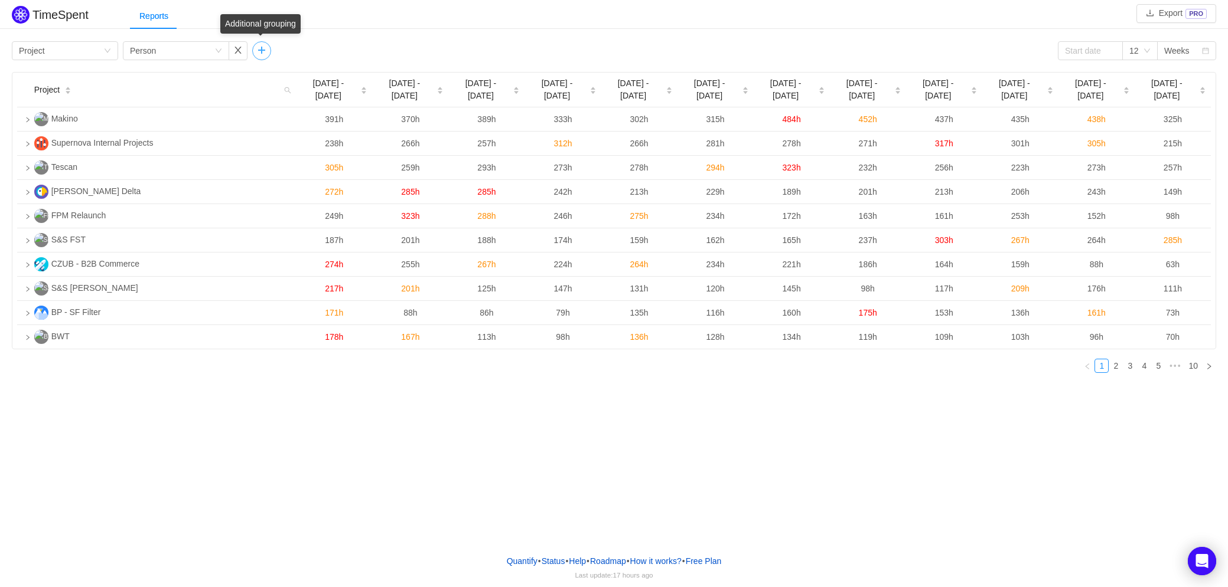
click at [262, 52] on button "button" at bounding box center [261, 50] width 19 height 19
click at [269, 54] on div "Group by" at bounding box center [298, 51] width 79 height 12
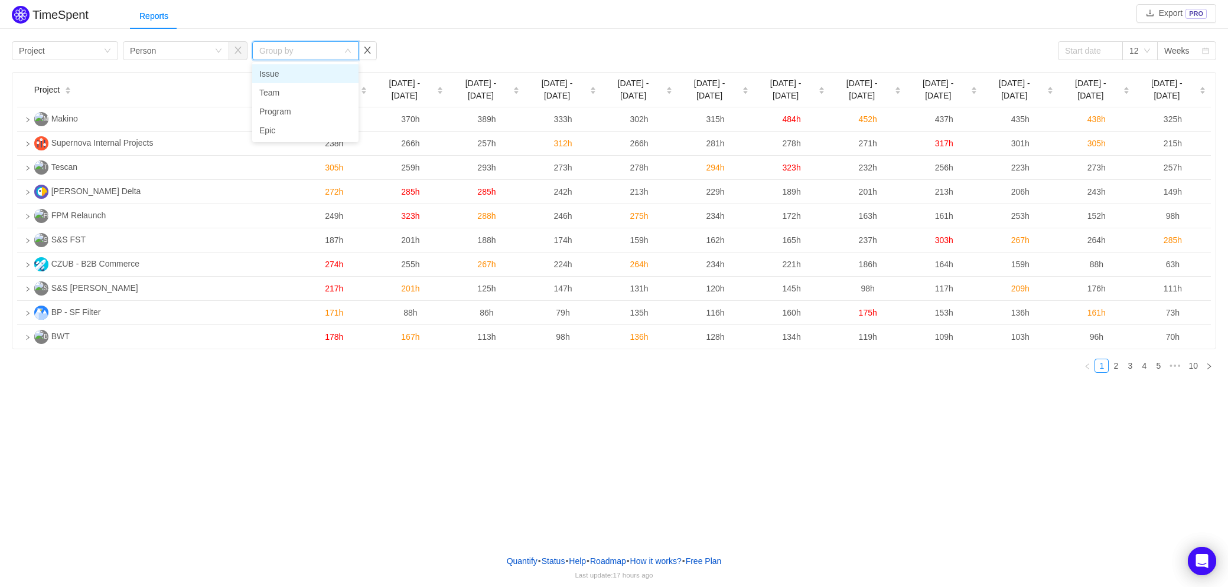
click at [289, 74] on li "Issue" at bounding box center [305, 73] width 106 height 19
click at [1103, 50] on input at bounding box center [1089, 50] width 65 height 19
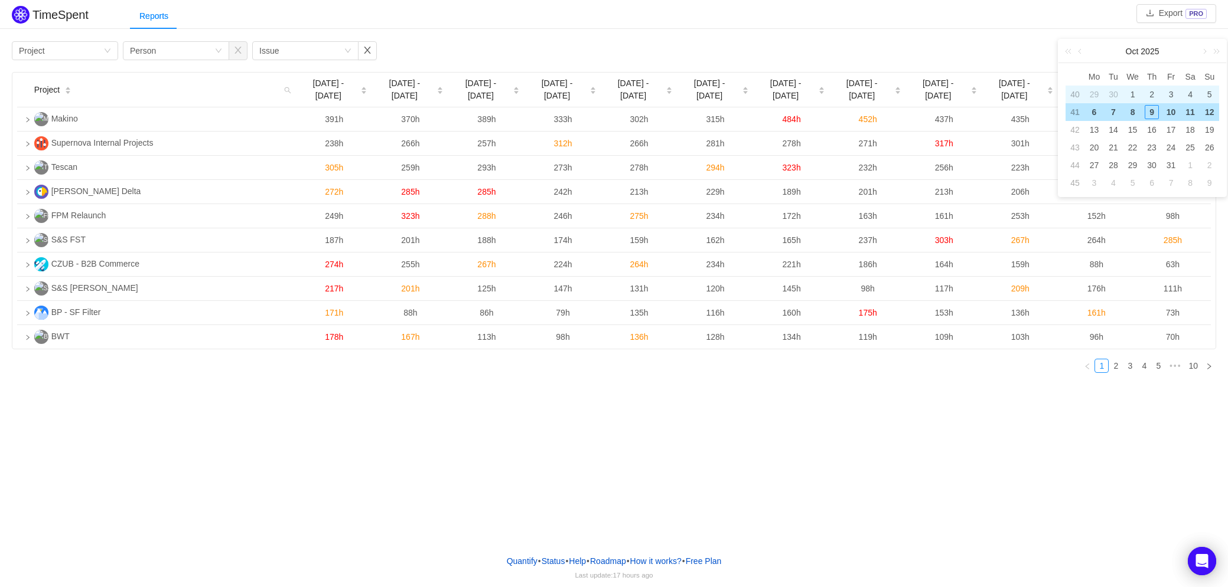
click at [1137, 94] on div "1" at bounding box center [1132, 94] width 14 height 14
type input "[DATE]"
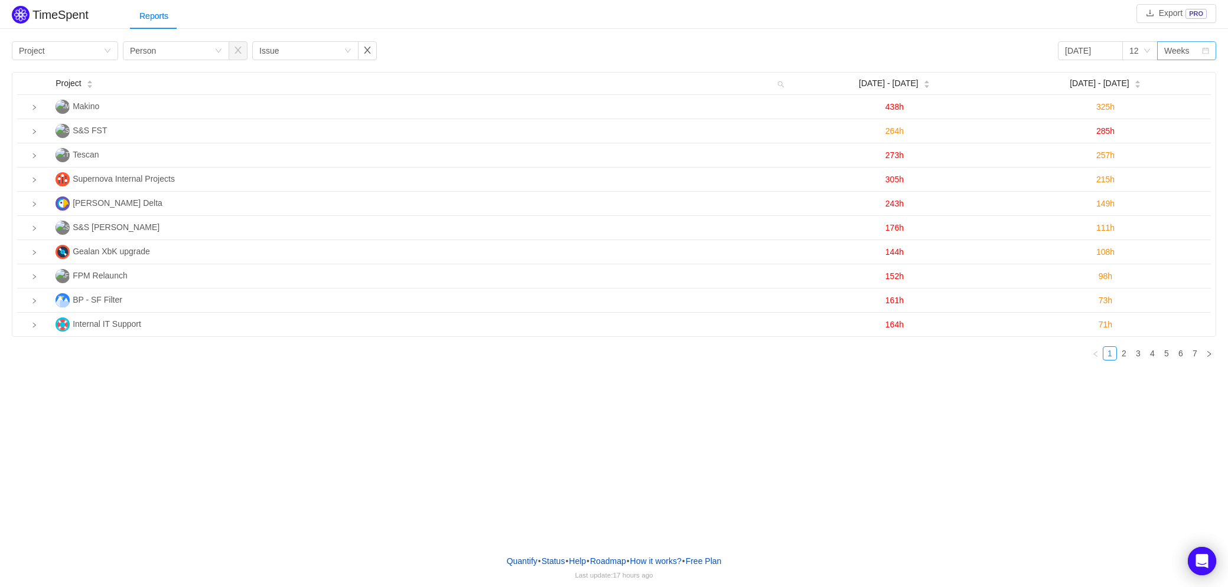
click at [1176, 50] on div "Weeks" at bounding box center [1176, 51] width 25 height 18
click at [1182, 52] on div "Weeks" at bounding box center [1176, 51] width 25 height 18
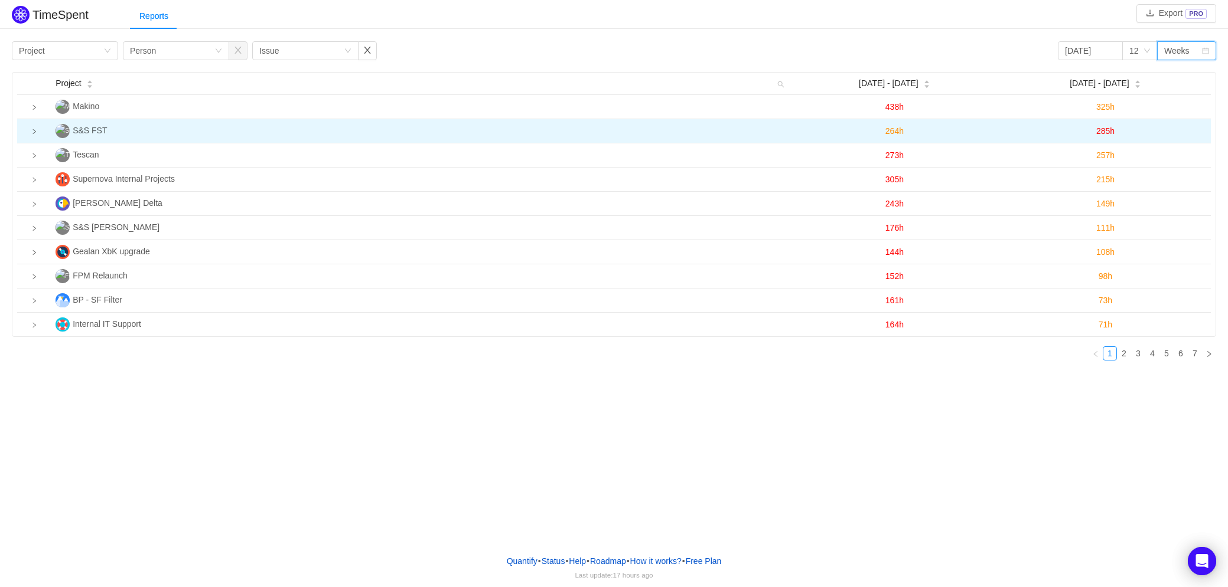
click at [34, 136] on td at bounding box center [34, 131] width 34 height 24
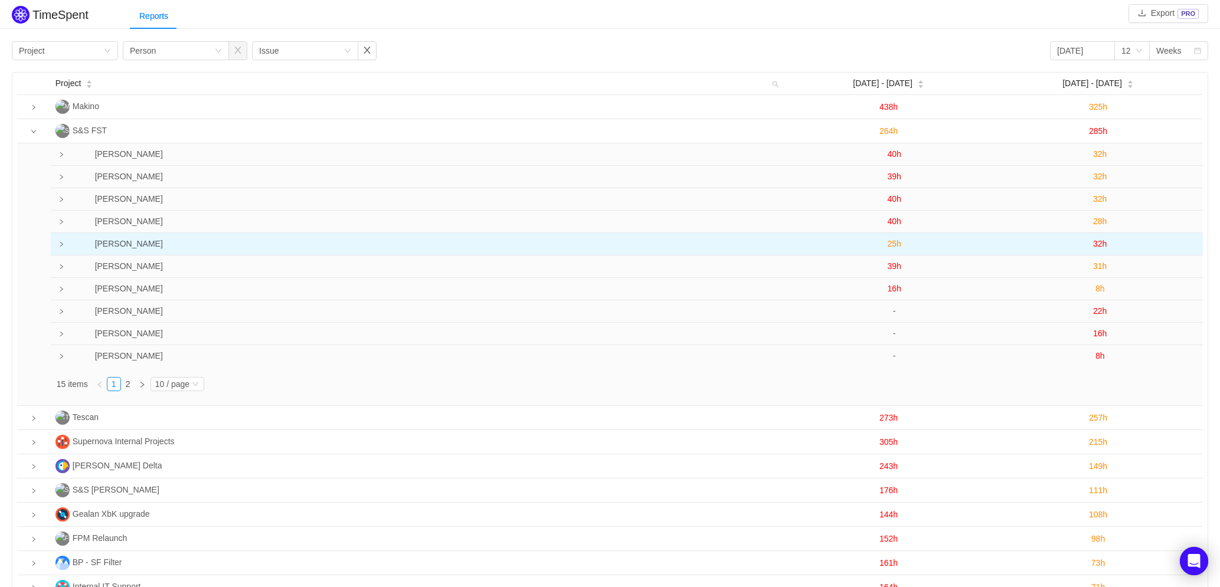
click at [60, 242] on icon "icon: right" at bounding box center [61, 244] width 3 height 5
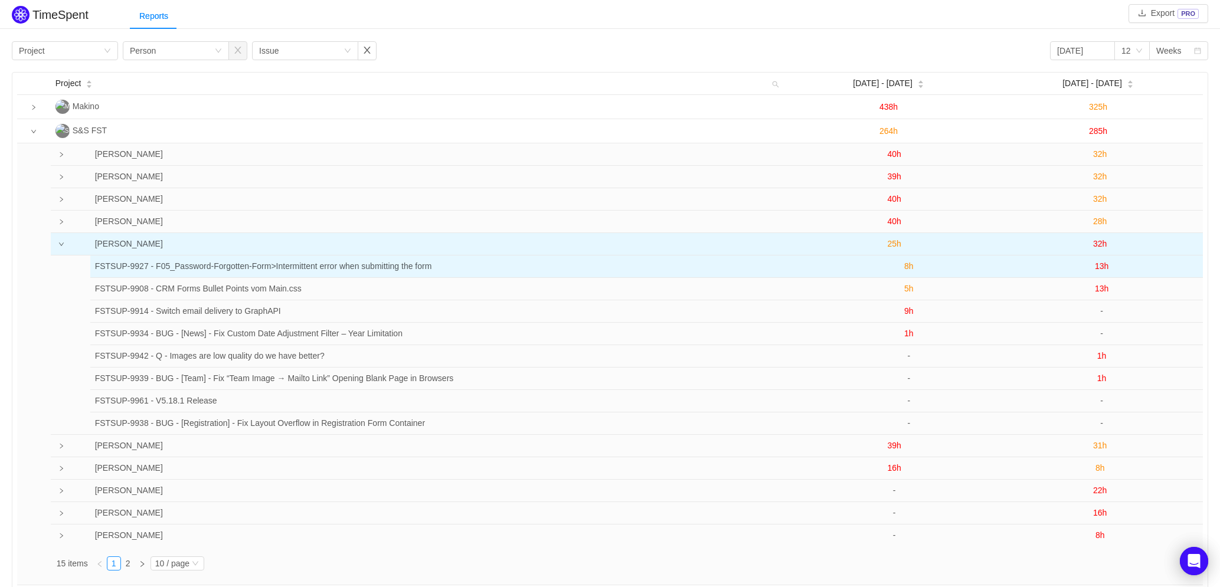
click at [905, 266] on span "8h" at bounding box center [909, 266] width 9 height 9
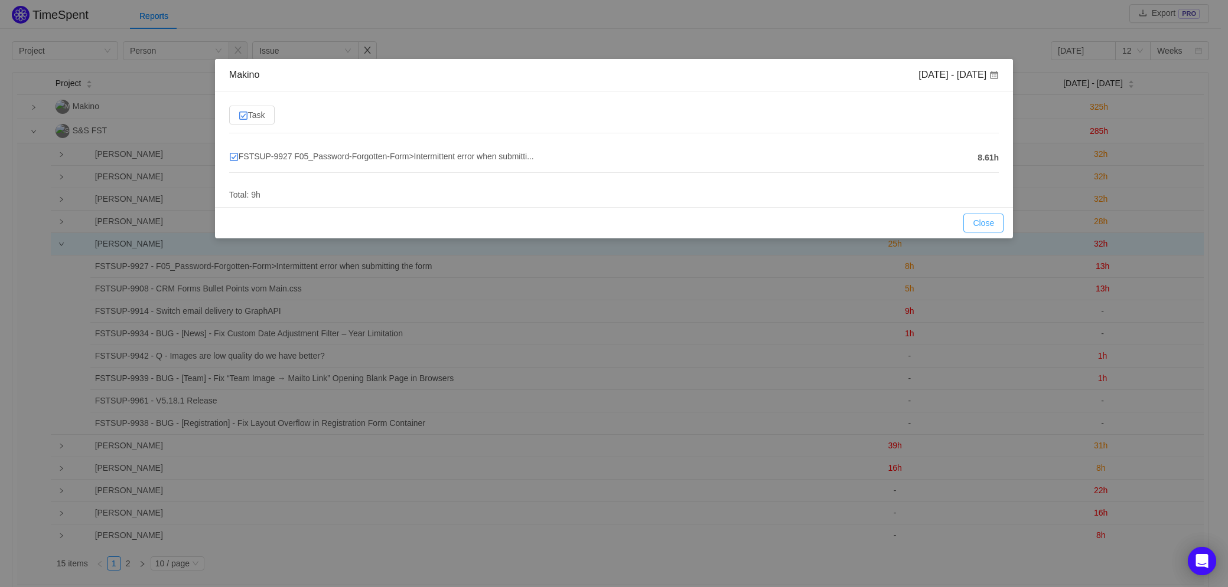
click at [991, 225] on button "Close" at bounding box center [983, 223] width 40 height 19
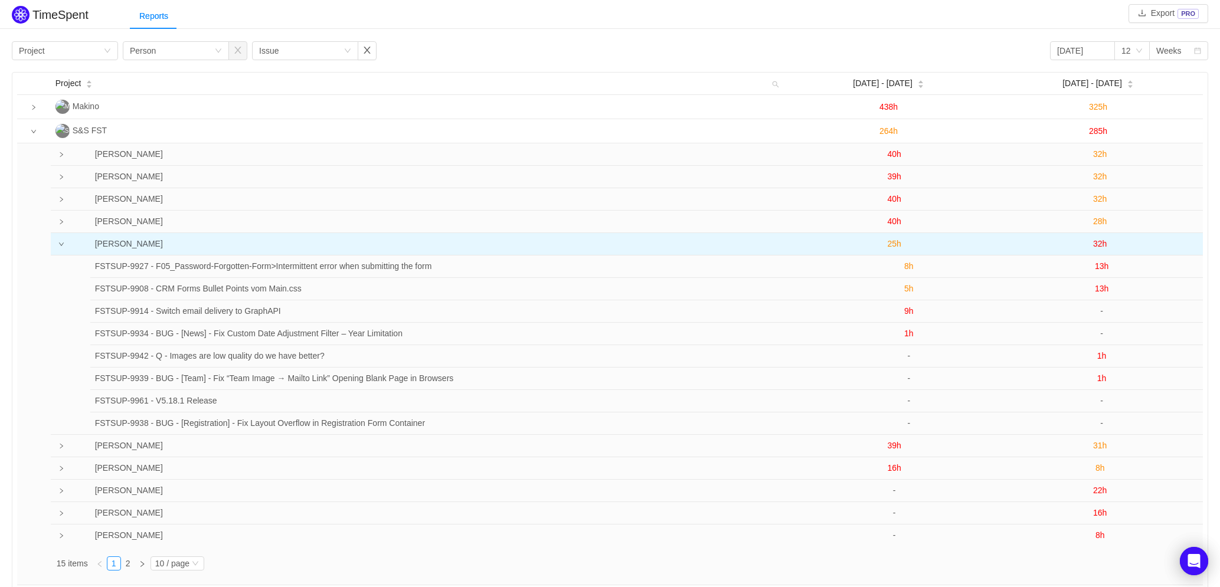
click at [59, 246] on icon "icon: down" at bounding box center [61, 244] width 6 height 6
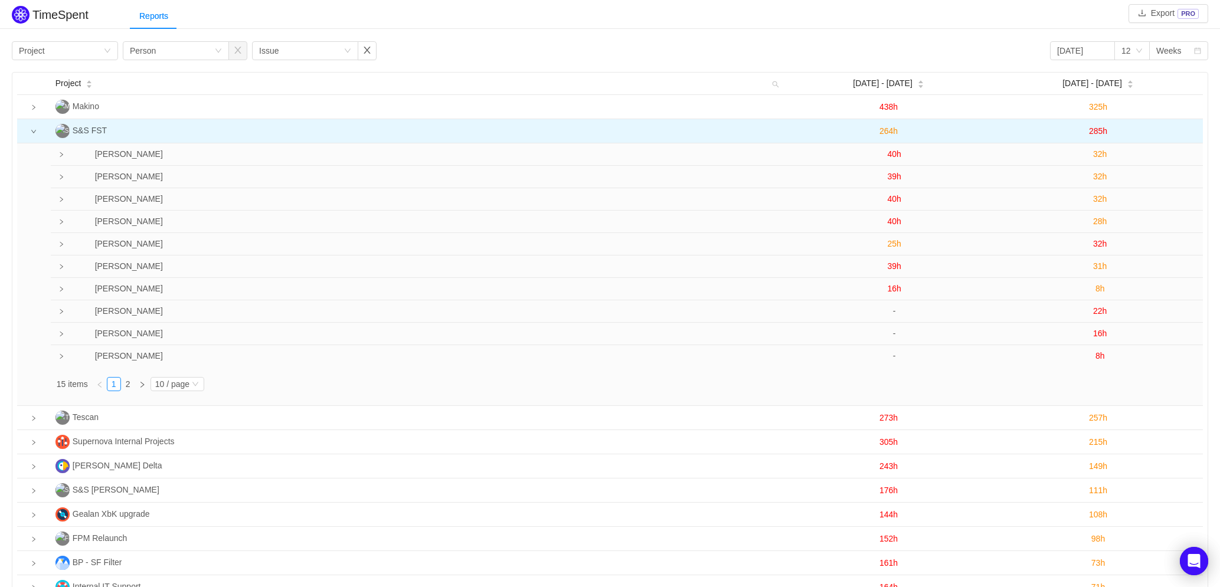
click at [31, 134] on icon "icon: down" at bounding box center [34, 132] width 6 height 6
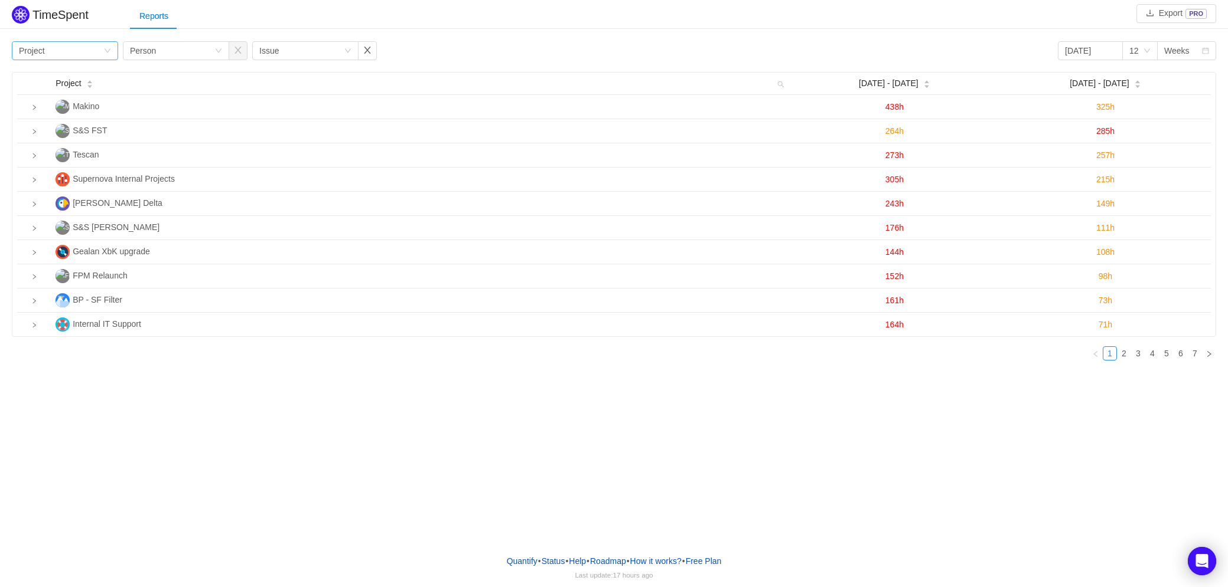
click at [95, 54] on div "Group by Project" at bounding box center [61, 51] width 84 height 18
click at [1124, 355] on link "2" at bounding box center [1123, 353] width 13 height 13
click at [1140, 358] on link "3" at bounding box center [1137, 353] width 13 height 13
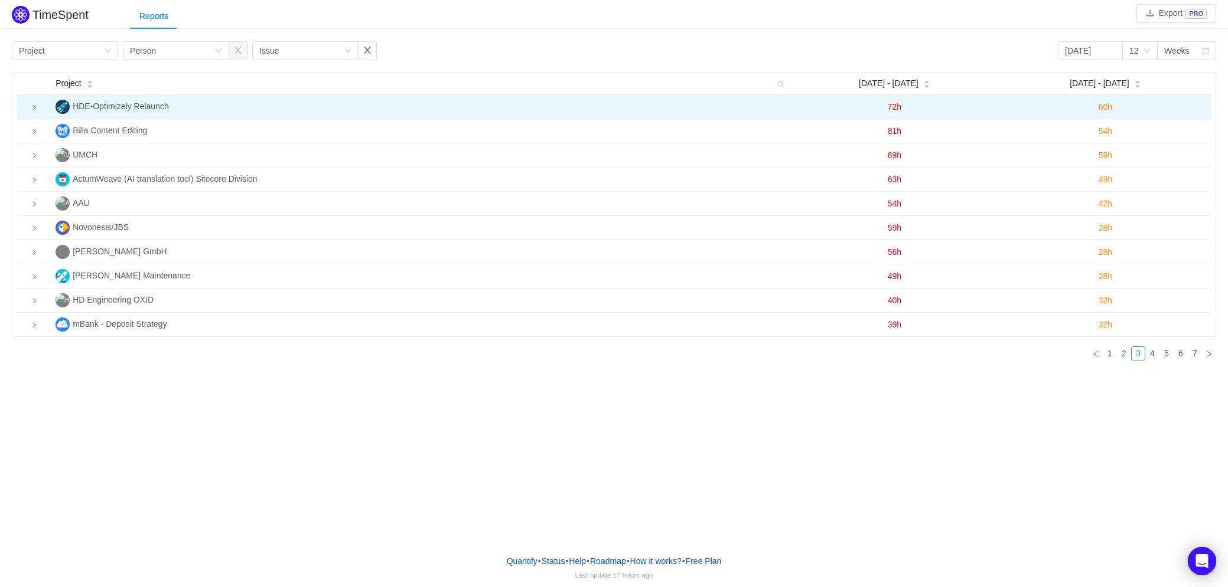
click at [32, 107] on icon "icon: right" at bounding box center [34, 108] width 6 height 6
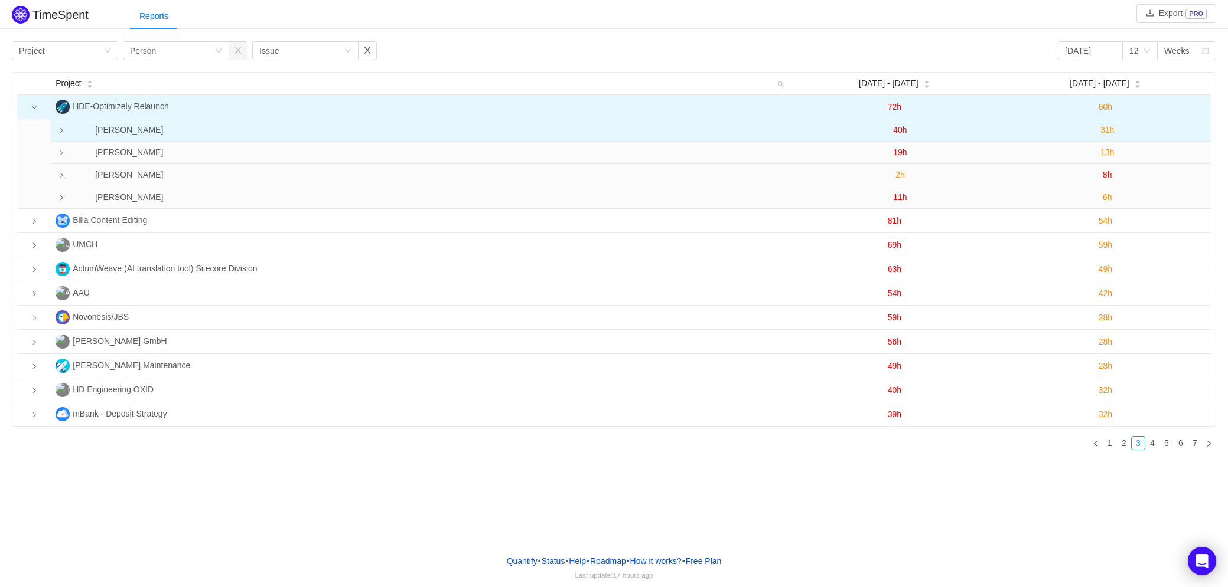
click at [61, 130] on icon "icon: right" at bounding box center [61, 131] width 6 height 6
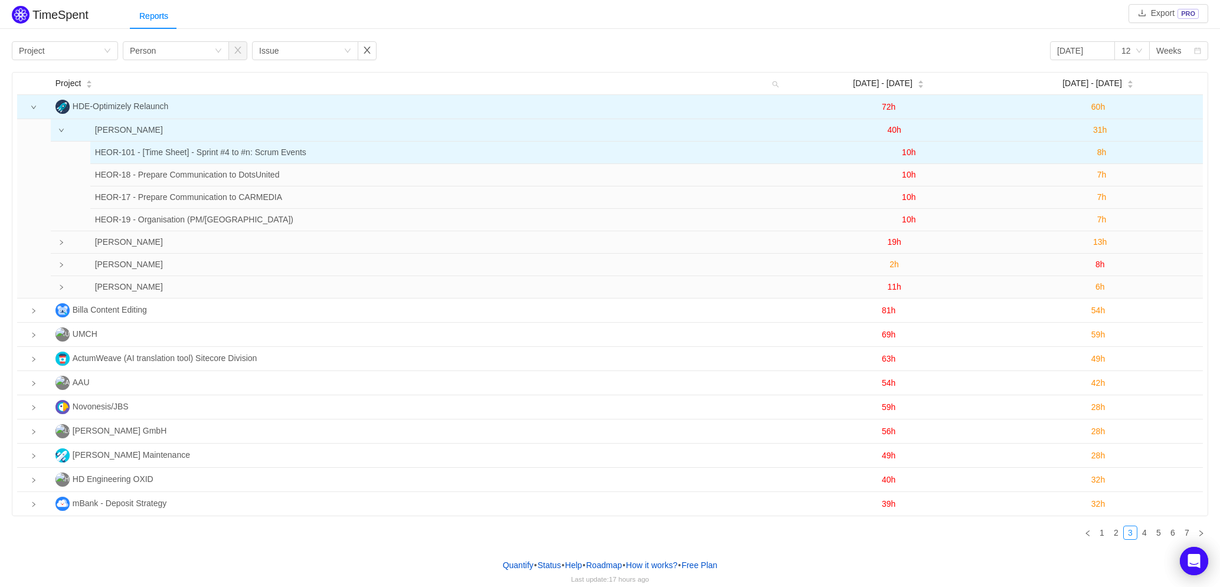
click at [445, 157] on td "HEOR-101 - [Time Sheet] - Sprint #4 to #n: Scrum Events" at bounding box center [444, 153] width 709 height 22
click at [907, 152] on span "10h" at bounding box center [909, 152] width 14 height 9
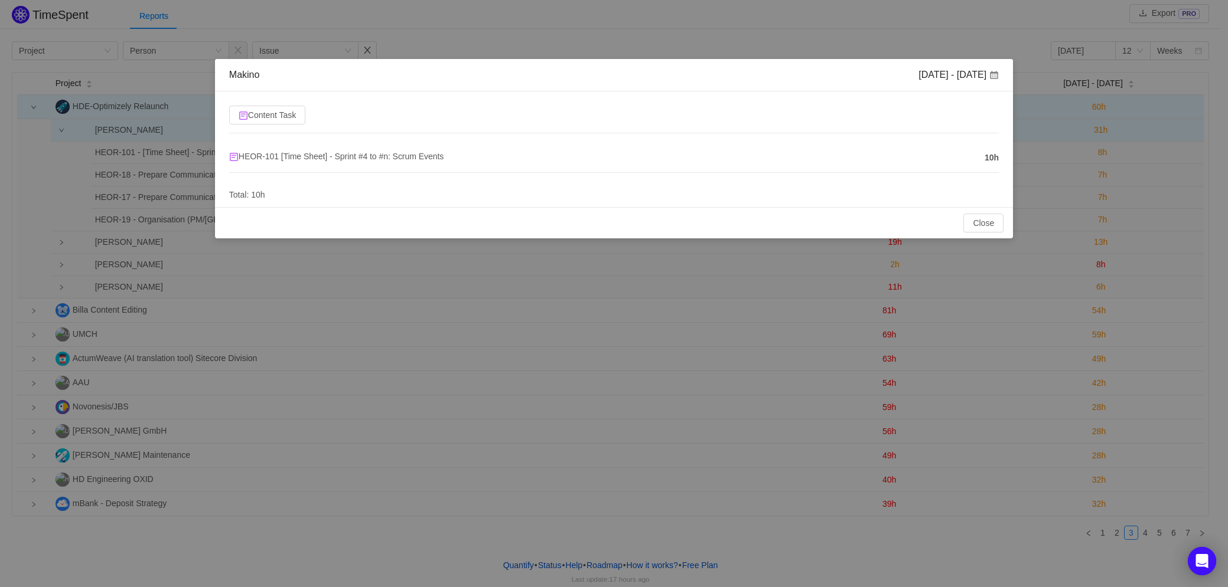
click at [1001, 11] on div "Makino [DATE] - [DATE] Content Task HEOR-101 [Time Sheet] - Sprint #4 to #n: Sc…" at bounding box center [614, 293] width 1228 height 587
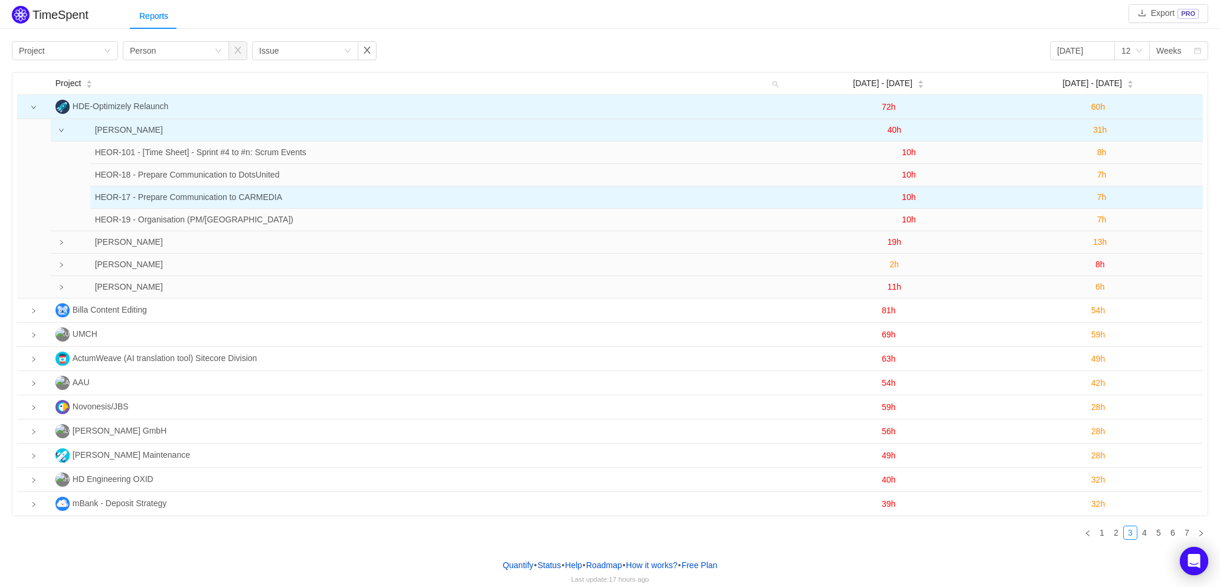
click at [1102, 197] on span "7h" at bounding box center [1102, 196] width 9 height 9
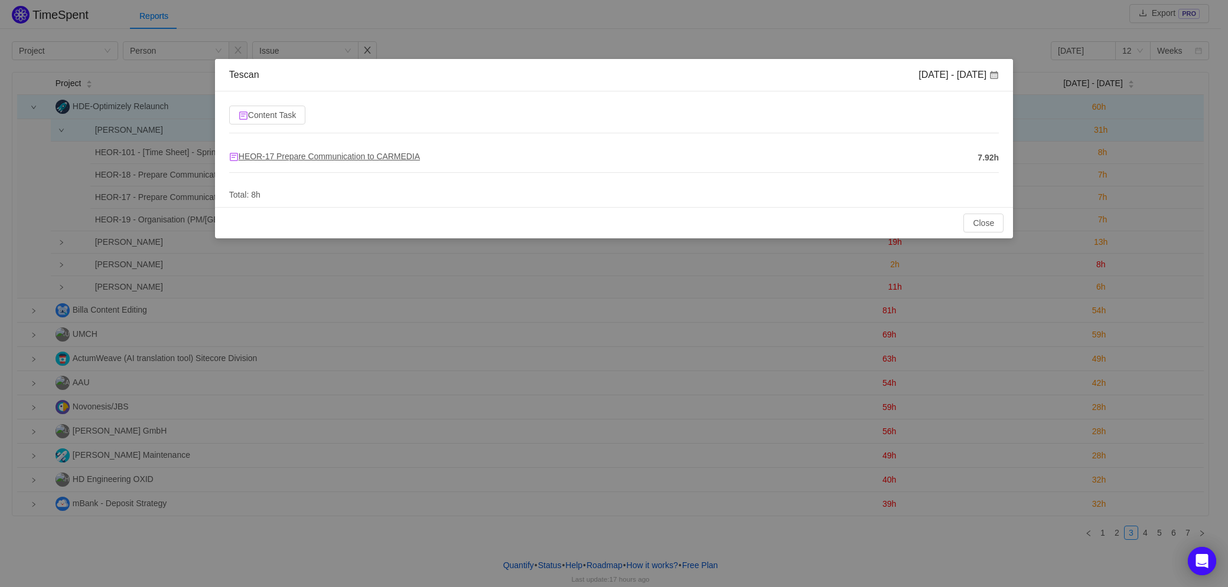
click at [282, 158] on span "HEOR-17 Prepare Communication to CARMEDIA" at bounding box center [324, 156] width 191 height 9
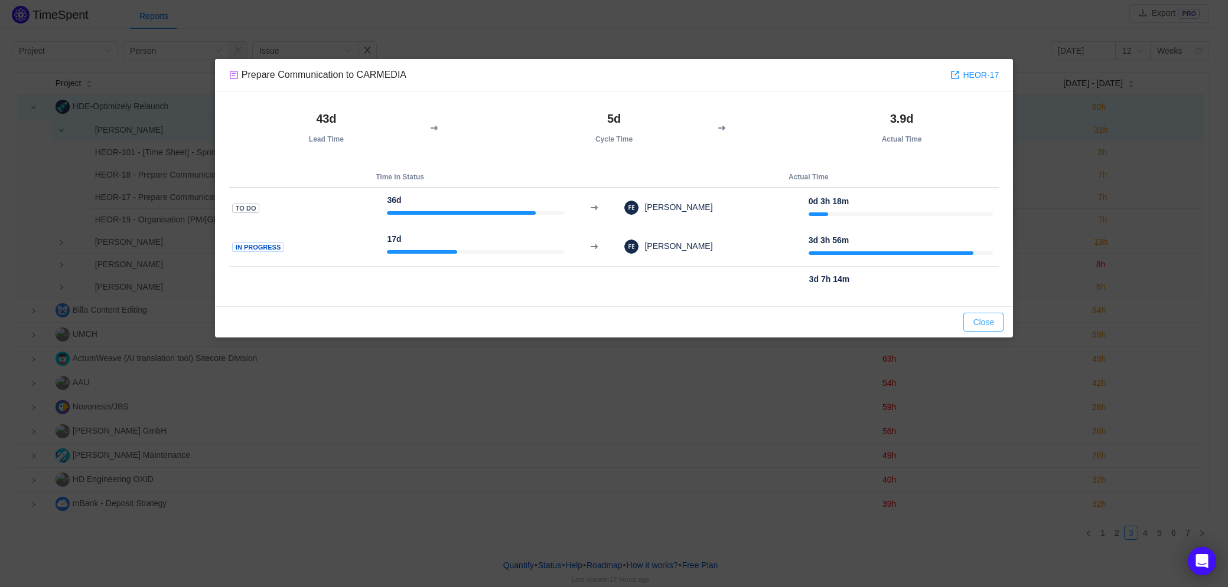
click at [987, 321] on button "Close" at bounding box center [983, 322] width 40 height 19
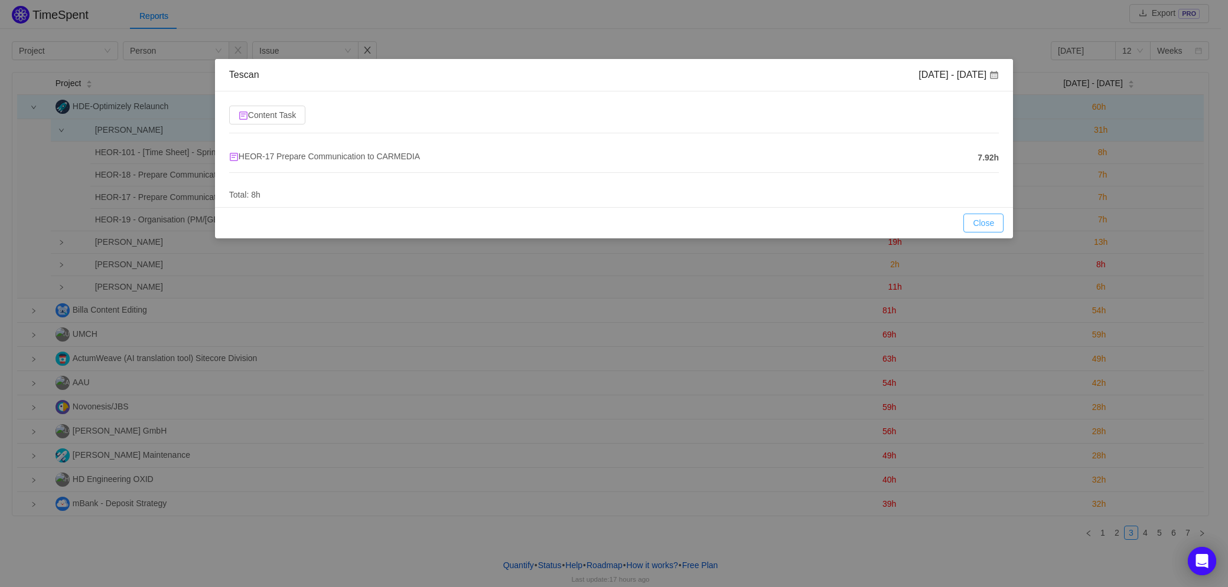
click at [986, 223] on button "Close" at bounding box center [983, 223] width 40 height 19
